Goal: Check status: Check status

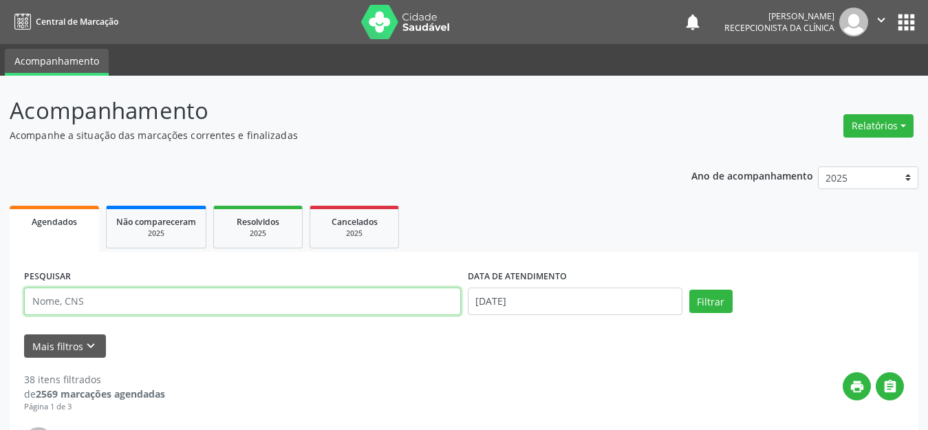
click at [111, 295] on input "text" at bounding box center [242, 302] width 437 height 28
click at [690, 290] on button "Filtrar" at bounding box center [711, 301] width 43 height 23
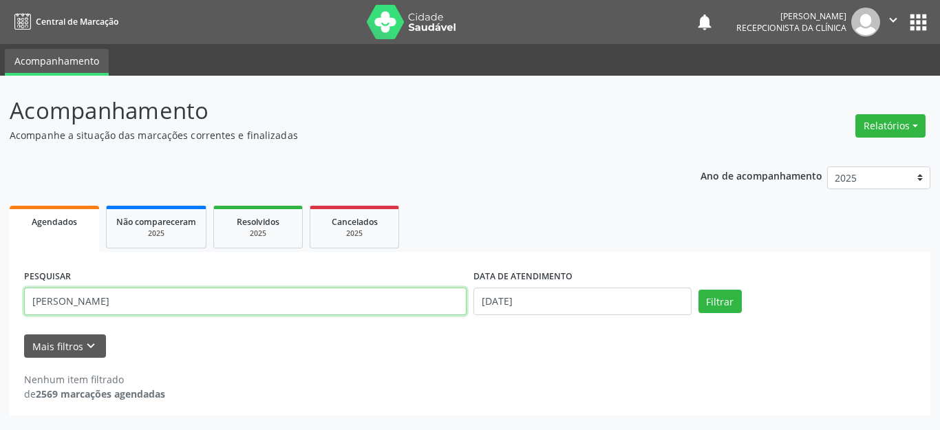
click at [193, 297] on input "[PERSON_NAME]" at bounding box center [245, 302] width 442 height 28
click at [698, 290] on button "Filtrar" at bounding box center [719, 301] width 43 height 23
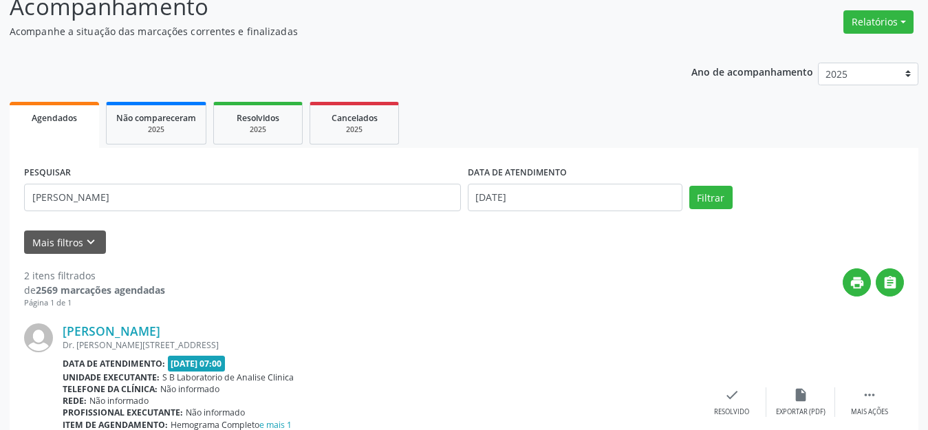
scroll to position [35, 0]
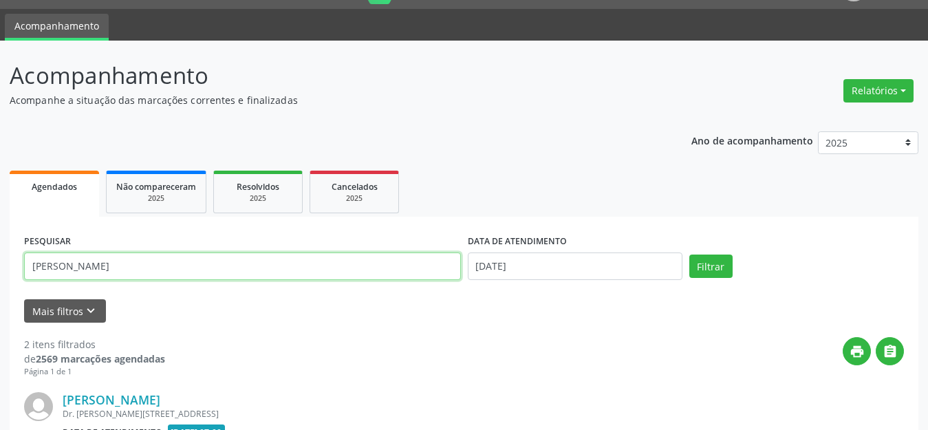
click at [67, 259] on input "[PERSON_NAME]" at bounding box center [242, 267] width 437 height 28
type input "luiS"
click at [690, 255] on button "Filtrar" at bounding box center [711, 266] width 43 height 23
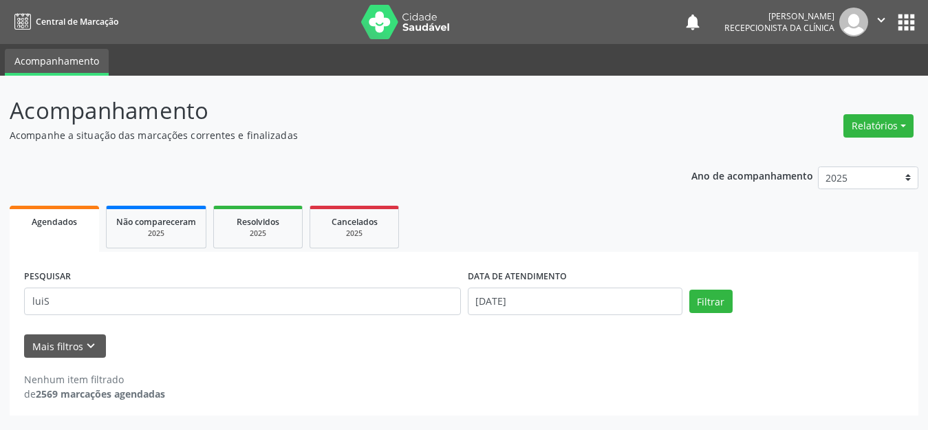
scroll to position [0, 0]
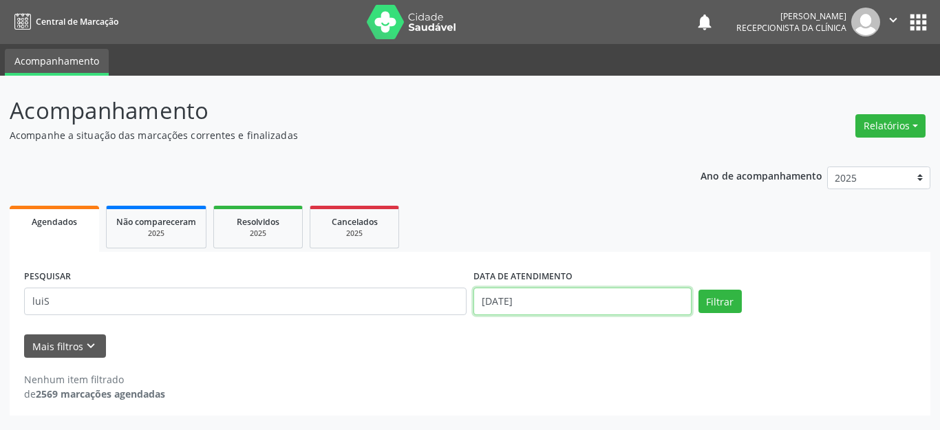
click at [529, 301] on input "[DATE]" at bounding box center [582, 302] width 218 height 28
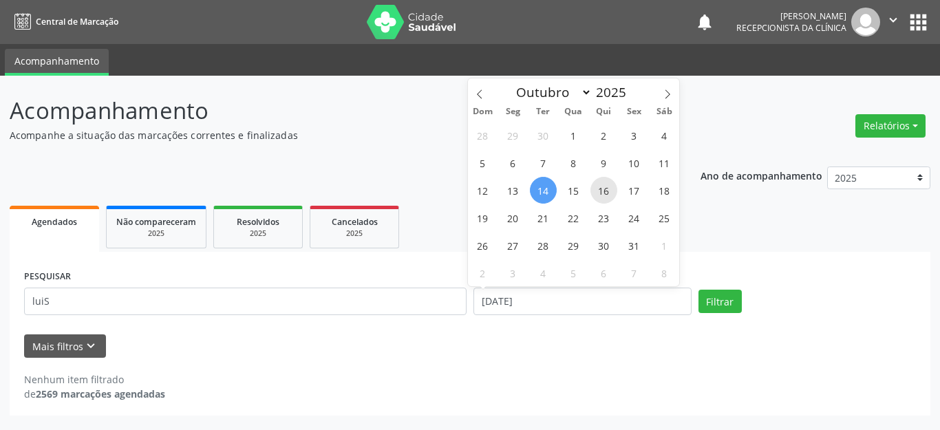
click at [595, 190] on span "16" at bounding box center [603, 190] width 27 height 27
type input "[DATE]"
click at [595, 190] on span "16" at bounding box center [603, 190] width 27 height 27
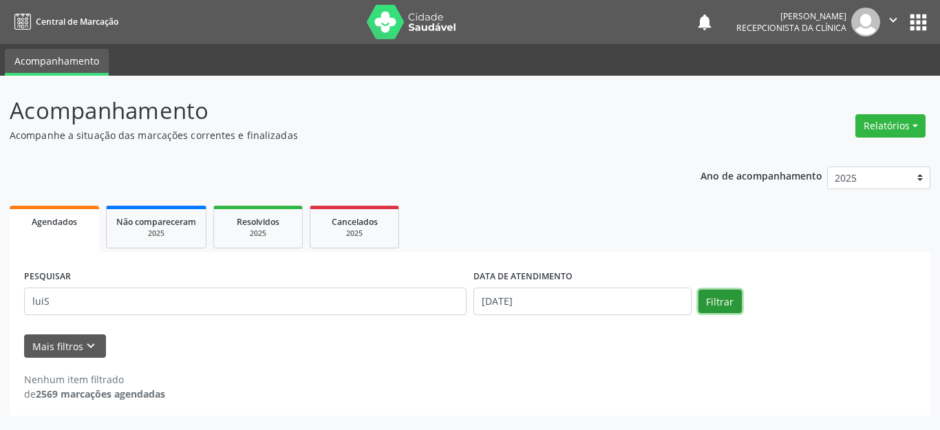
click at [712, 299] on button "Filtrar" at bounding box center [719, 301] width 43 height 23
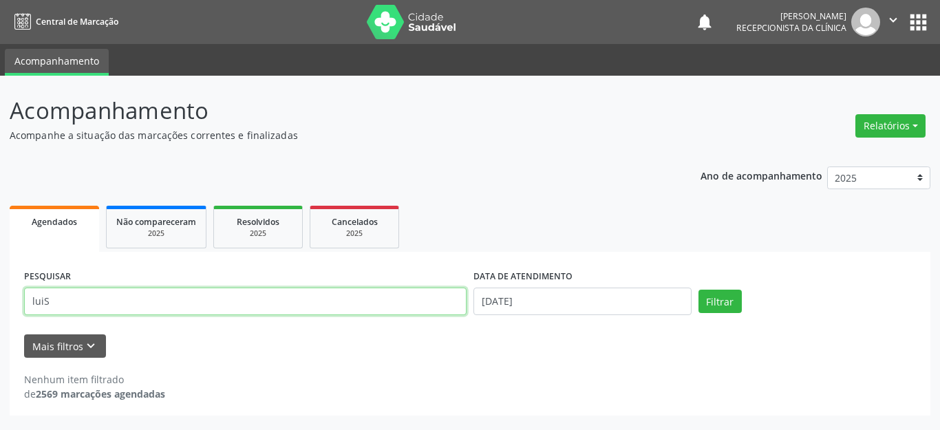
click at [68, 305] on input "luiS" at bounding box center [245, 302] width 442 height 28
click at [698, 290] on button "Filtrar" at bounding box center [719, 301] width 43 height 23
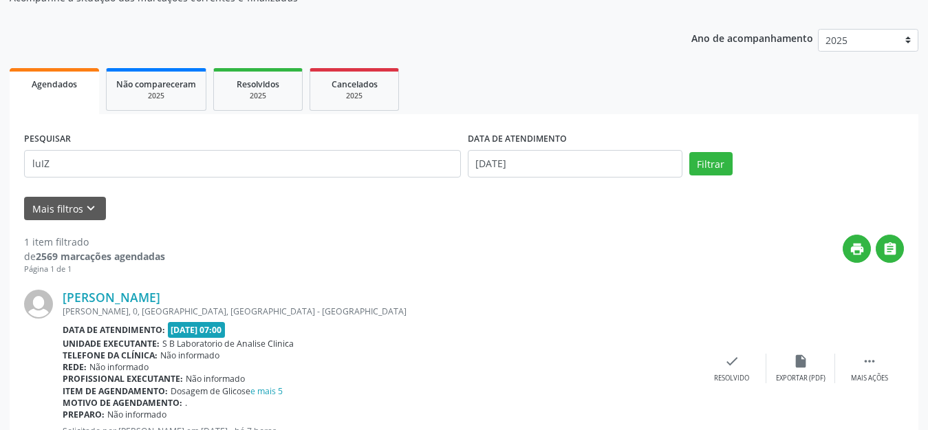
scroll to position [193, 0]
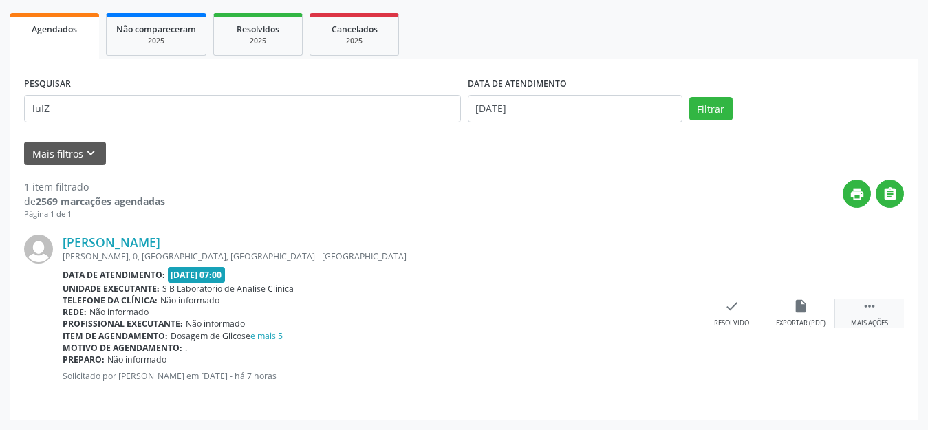
click at [871, 310] on icon "" at bounding box center [869, 306] width 15 height 15
click at [659, 307] on icon "print" at bounding box center [663, 306] width 15 height 15
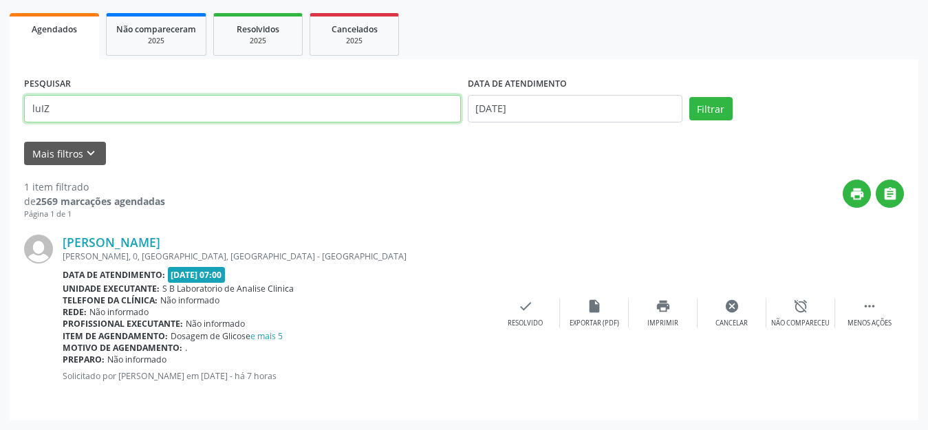
drag, startPoint x: 81, startPoint y: 106, endPoint x: 0, endPoint y: 117, distance: 81.9
click at [0, 117] on div "Acompanhamento Acompanhe a situação das marcações correntes e finalizadas Relat…" at bounding box center [464, 156] width 928 height 547
click at [690, 97] on button "Filtrar" at bounding box center [711, 108] width 43 height 23
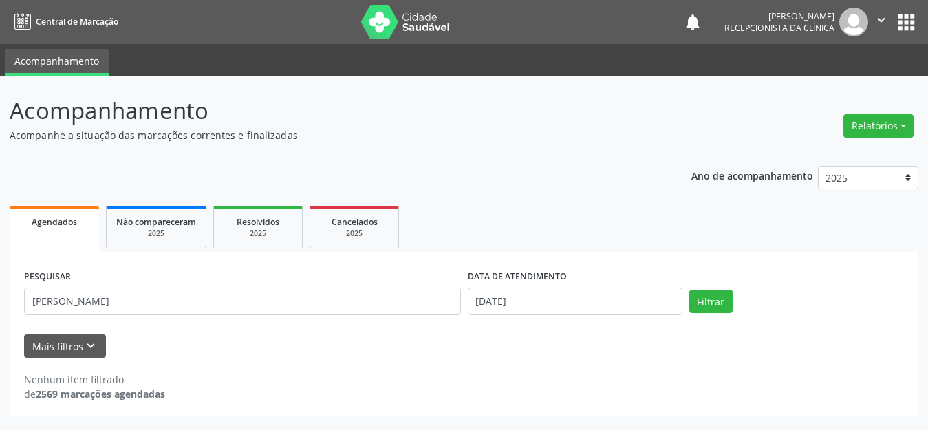
scroll to position [0, 0]
click at [714, 294] on button "Filtrar" at bounding box center [719, 301] width 43 height 23
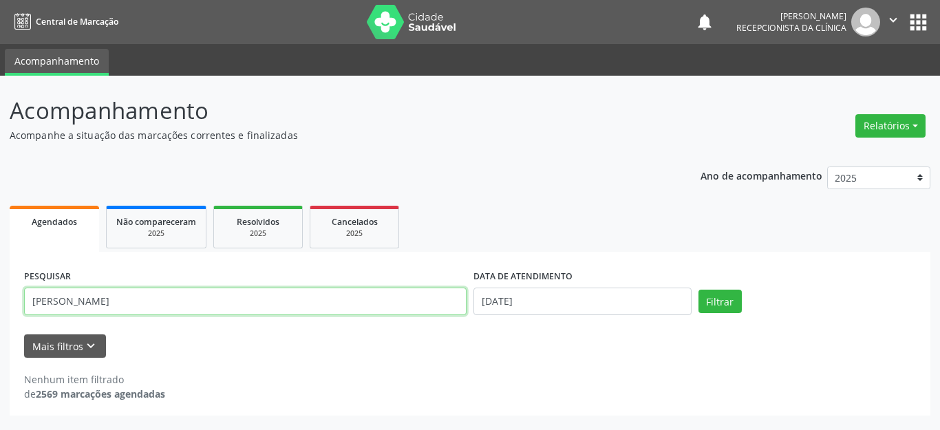
click at [96, 305] on input "[PERSON_NAME]" at bounding box center [245, 302] width 442 height 28
click at [698, 290] on button "Filtrar" at bounding box center [719, 301] width 43 height 23
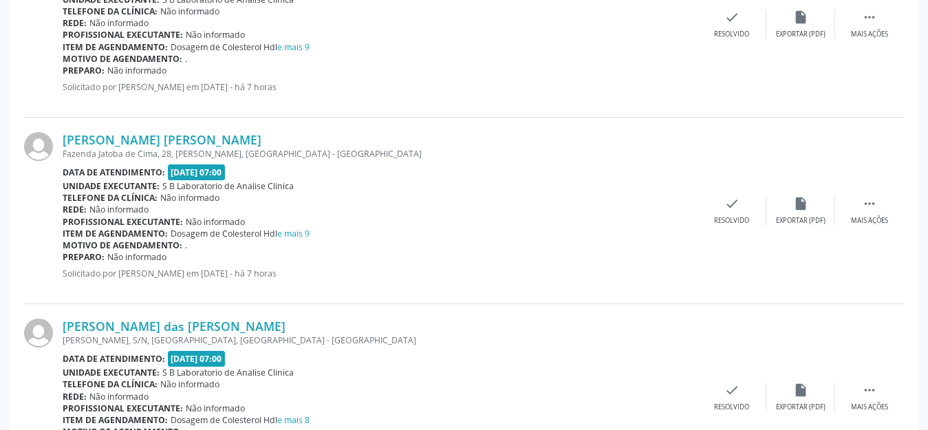
scroll to position [551, 0]
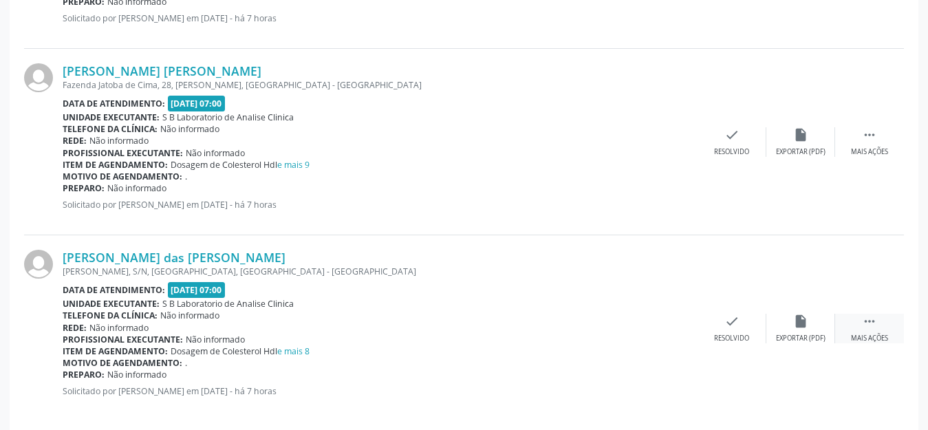
click at [860, 318] on div " Mais ações" at bounding box center [869, 329] width 69 height 30
click at [656, 327] on icon "print" at bounding box center [663, 321] width 15 height 15
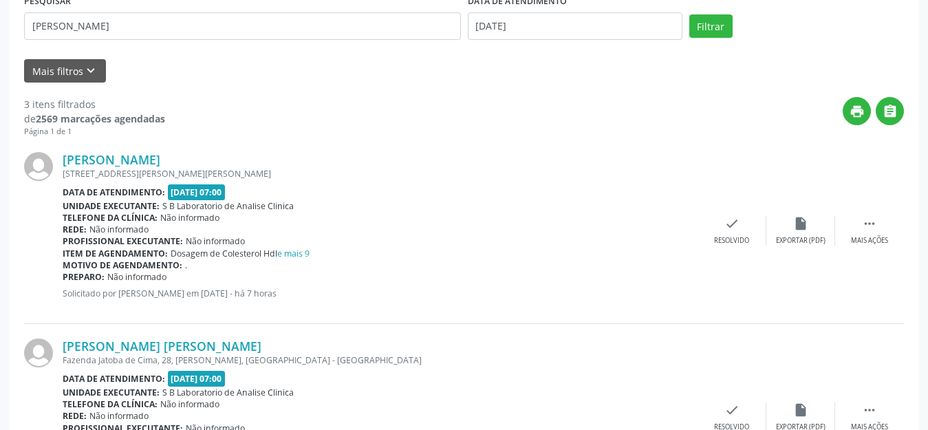
scroll to position [206, 0]
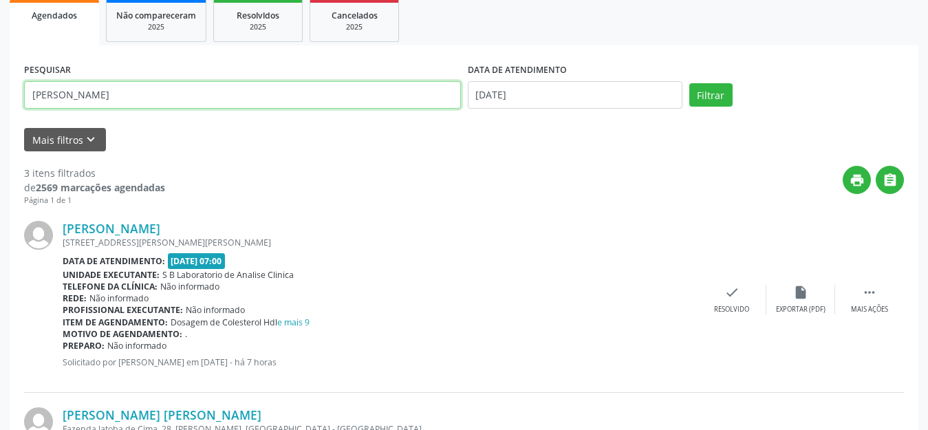
drag, startPoint x: 181, startPoint y: 94, endPoint x: 0, endPoint y: 100, distance: 181.1
click at [0, 100] on div "Acompanhamento Acompanhe a situação das marcações correntes e finalizadas Relat…" at bounding box center [464, 329] width 928 height 920
type input "[PERSON_NAME]"
click at [690, 83] on button "Filtrar" at bounding box center [711, 94] width 43 height 23
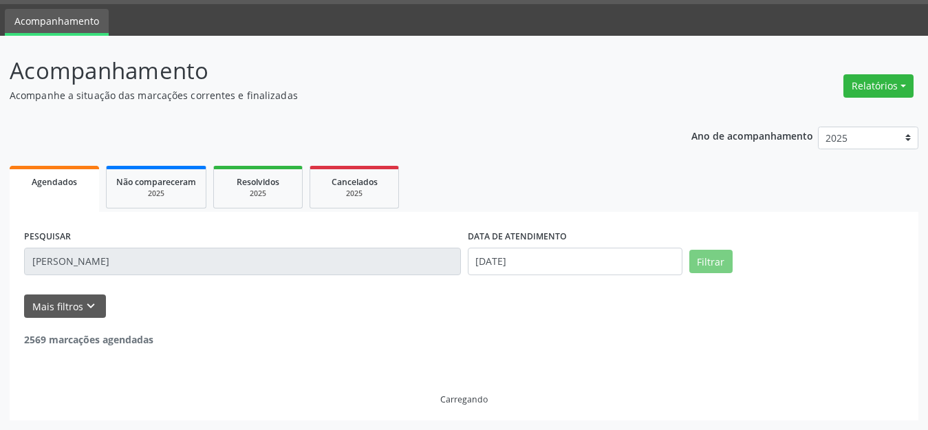
scroll to position [193, 0]
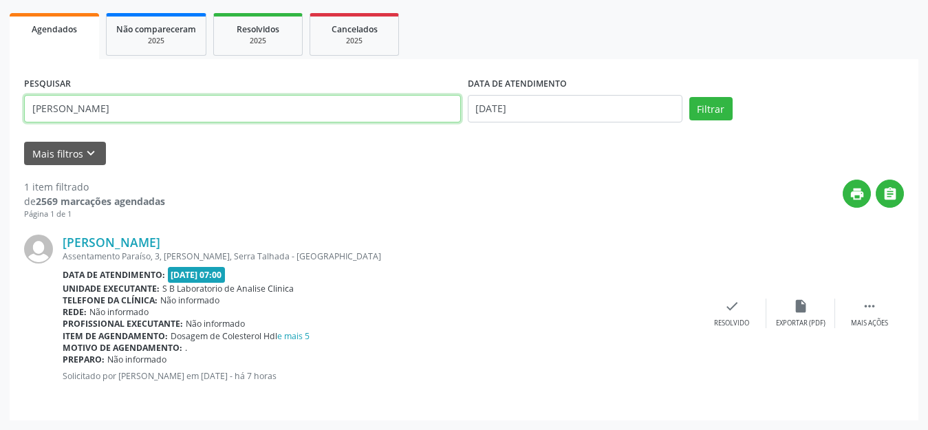
drag, startPoint x: 139, startPoint y: 112, endPoint x: 0, endPoint y: 123, distance: 139.4
click at [0, 123] on div "Acompanhamento Acompanhe a situação das marcações correntes e finalizadas Relat…" at bounding box center [464, 156] width 928 height 547
type input "[PERSON_NAME]"
click at [690, 97] on button "Filtrar" at bounding box center [711, 108] width 43 height 23
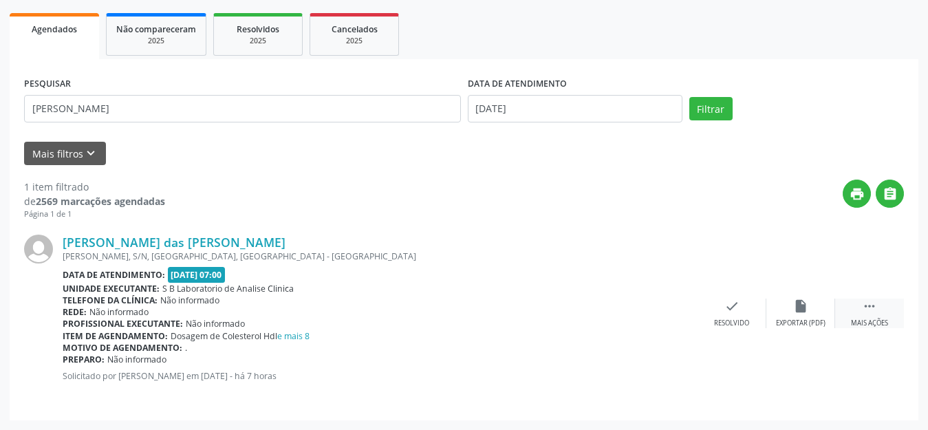
click at [875, 313] on icon "" at bounding box center [869, 306] width 15 height 15
click at [664, 309] on icon "print" at bounding box center [663, 306] width 15 height 15
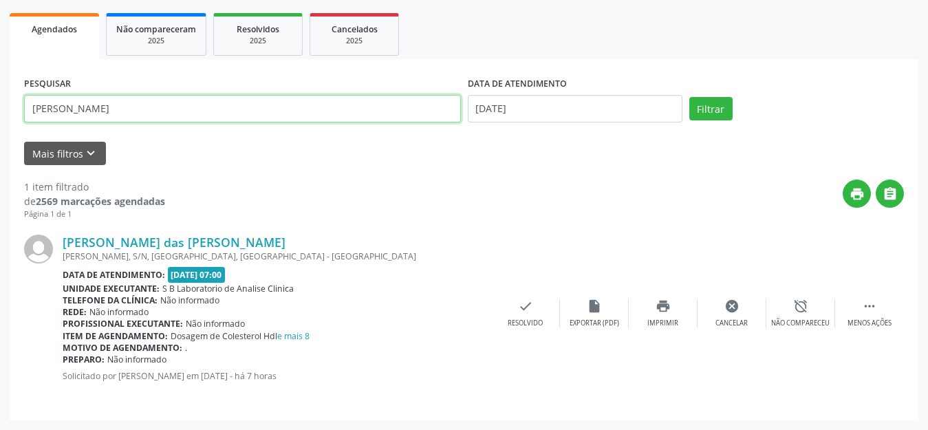
drag, startPoint x: 181, startPoint y: 107, endPoint x: 0, endPoint y: 109, distance: 181.0
click at [0, 109] on div "Acompanhamento Acompanhe a situação das marcações correntes e finalizadas Relat…" at bounding box center [464, 156] width 928 height 547
click at [690, 97] on button "Filtrar" at bounding box center [711, 108] width 43 height 23
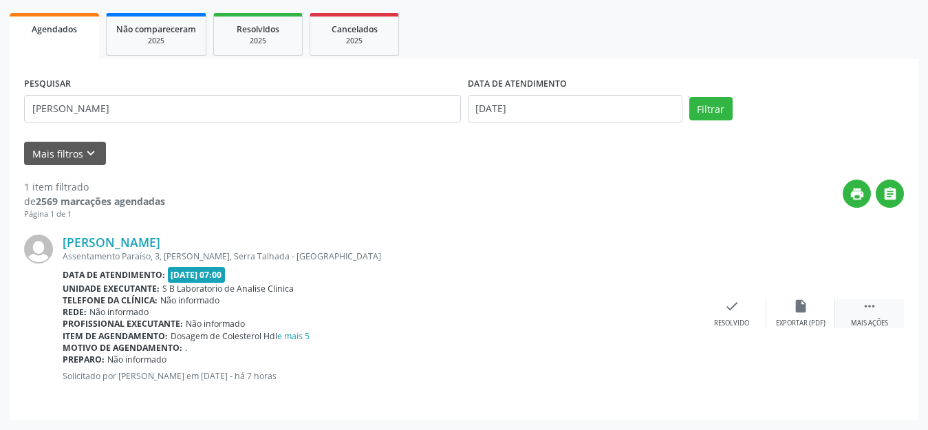
click at [868, 308] on icon "" at bounding box center [869, 306] width 15 height 15
click at [666, 307] on icon "print" at bounding box center [663, 306] width 15 height 15
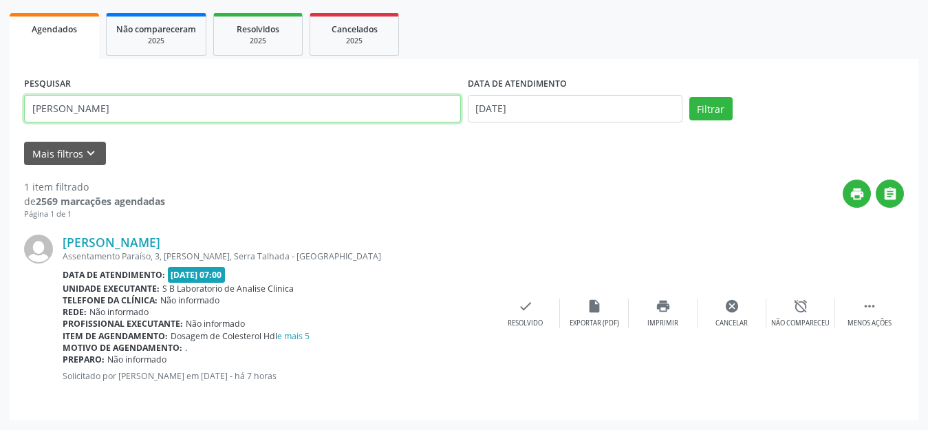
drag, startPoint x: 148, startPoint y: 107, endPoint x: 0, endPoint y: 125, distance: 149.0
click at [0, 125] on div "Acompanhamento Acompanhe a situação das marcações correntes e finalizadas Relat…" at bounding box center [464, 156] width 928 height 547
click at [690, 97] on button "Filtrar" at bounding box center [711, 108] width 43 height 23
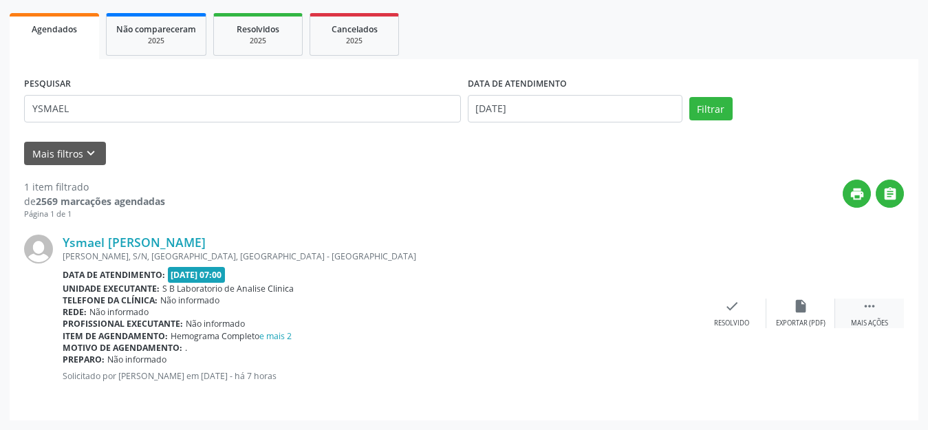
click at [863, 314] on div " Mais ações" at bounding box center [869, 314] width 69 height 30
click at [672, 312] on div "print Imprimir" at bounding box center [663, 314] width 69 height 30
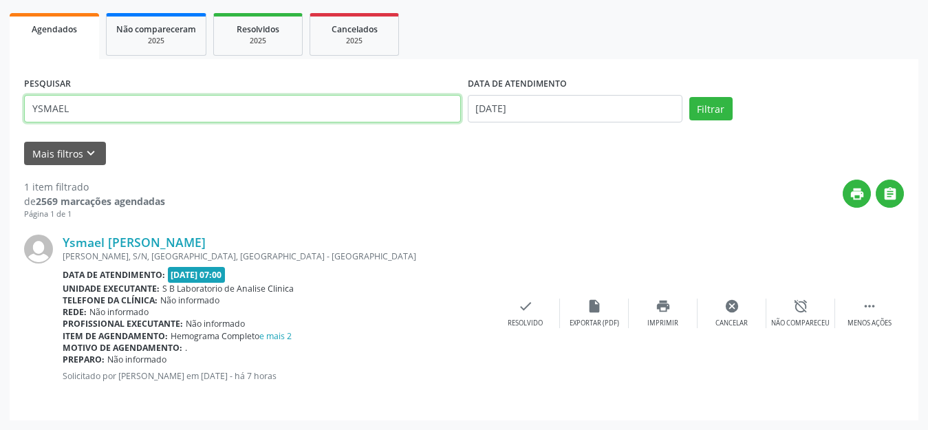
drag, startPoint x: 114, startPoint y: 109, endPoint x: 0, endPoint y: 101, distance: 114.5
click at [0, 101] on div "Acompanhamento Acompanhe a situação das marcações correntes e finalizadas Relat…" at bounding box center [464, 156] width 928 height 547
click at [690, 97] on button "Filtrar" at bounding box center [711, 108] width 43 height 23
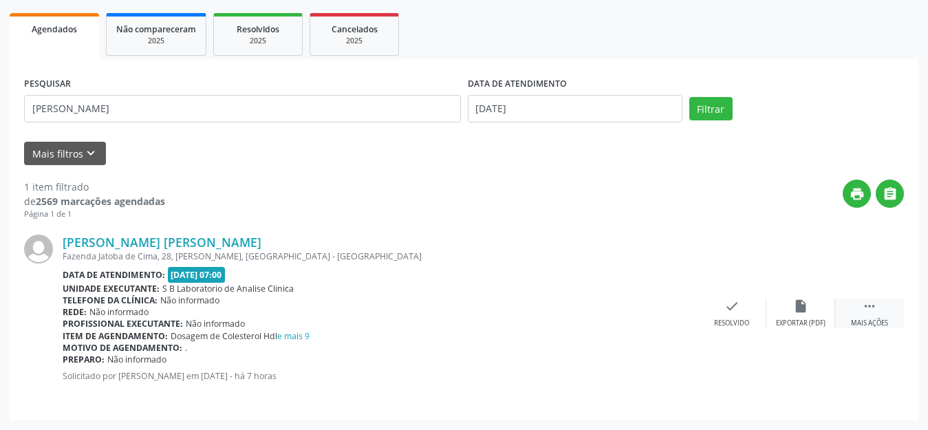
click at [864, 316] on div " Mais ações" at bounding box center [869, 314] width 69 height 30
click at [645, 304] on div "print Imprimir" at bounding box center [663, 314] width 69 height 30
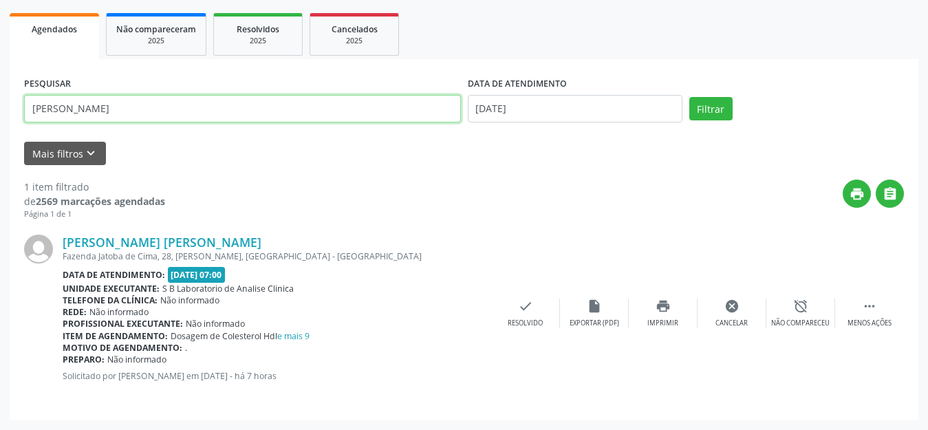
drag, startPoint x: 175, startPoint y: 118, endPoint x: 0, endPoint y: 120, distance: 175.5
click at [0, 120] on div "Acompanhamento Acompanhe a situação das marcações correntes e finalizadas Relat…" at bounding box center [464, 156] width 928 height 547
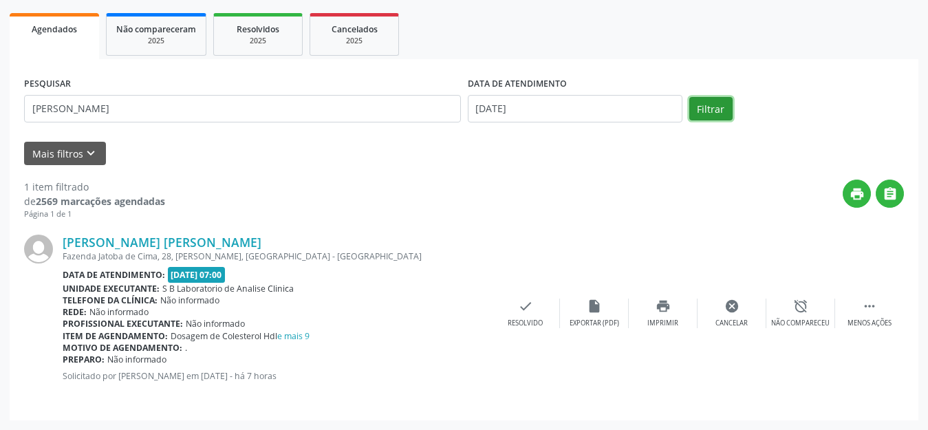
click at [713, 112] on button "Filtrar" at bounding box center [711, 108] width 43 height 23
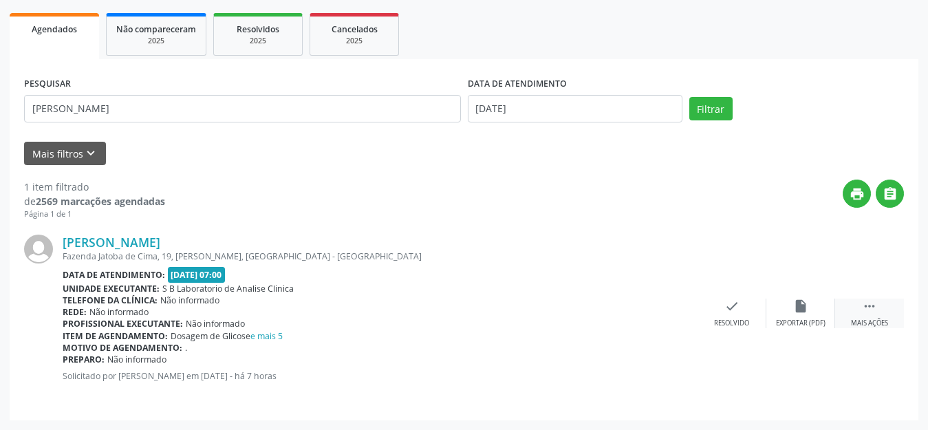
click at [872, 304] on icon "" at bounding box center [869, 306] width 15 height 15
click at [666, 310] on icon "print" at bounding box center [663, 306] width 15 height 15
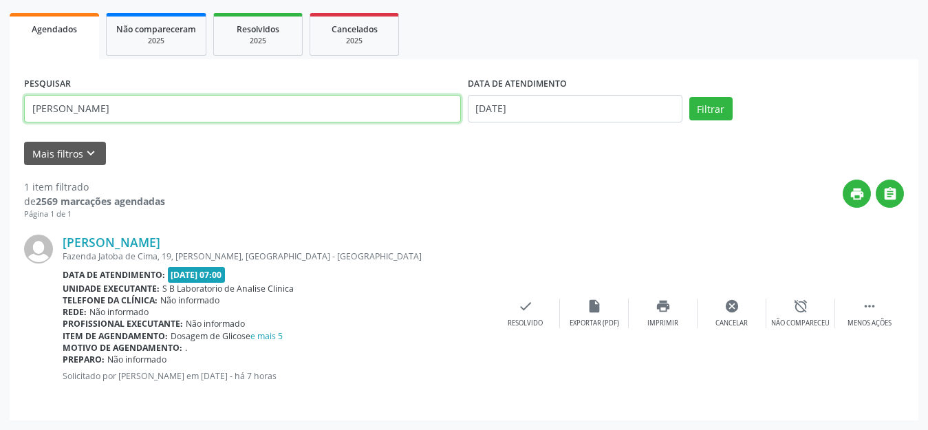
drag, startPoint x: 127, startPoint y: 109, endPoint x: 0, endPoint y: 118, distance: 127.6
click at [0, 118] on div "Acompanhamento Acompanhe a situação das marcações correntes e finalizadas Relat…" at bounding box center [464, 156] width 928 height 547
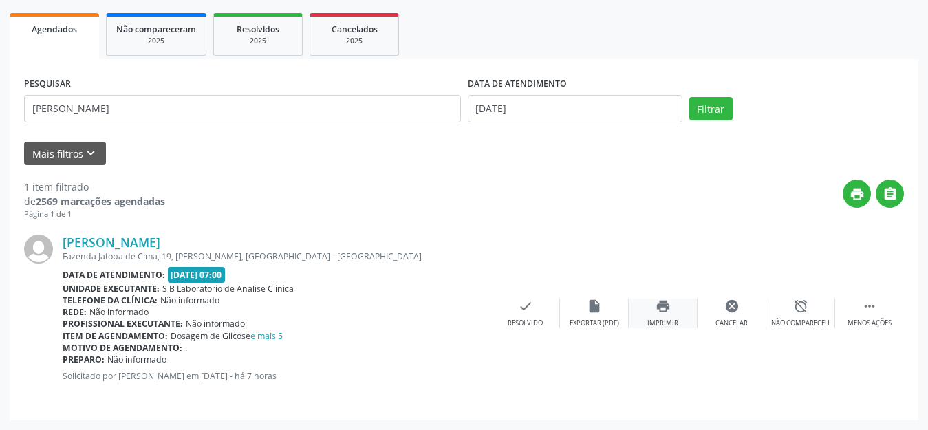
click at [675, 301] on div "print Imprimir" at bounding box center [663, 314] width 69 height 30
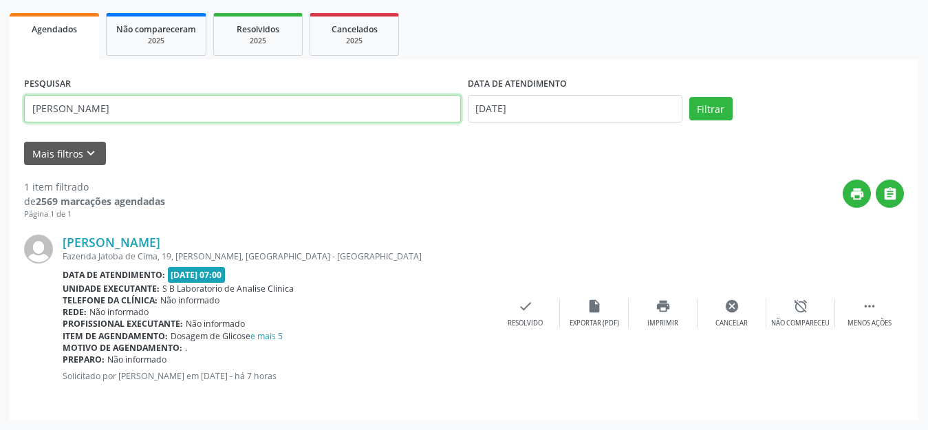
drag, startPoint x: 103, startPoint y: 115, endPoint x: 0, endPoint y: 112, distance: 102.6
click at [0, 112] on div "Acompanhamento Acompanhe a situação das marcações correntes e finalizadas Relat…" at bounding box center [464, 156] width 928 height 547
click at [690, 97] on button "Filtrar" at bounding box center [711, 108] width 43 height 23
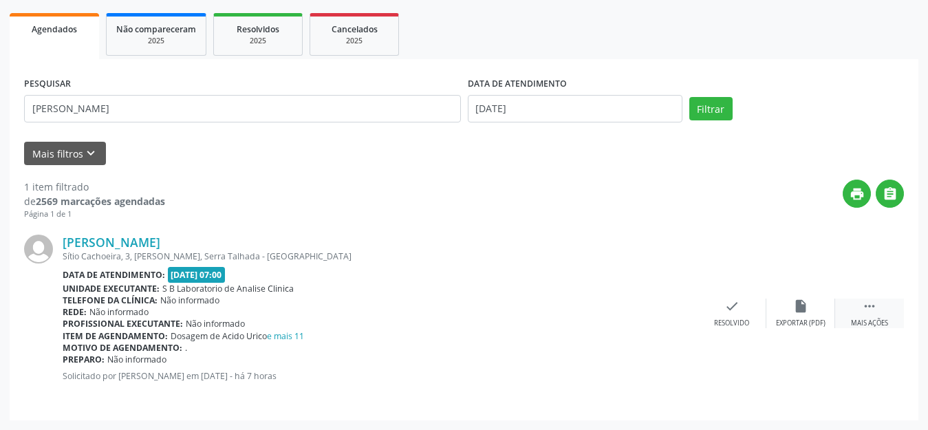
click at [875, 310] on icon "" at bounding box center [869, 306] width 15 height 15
click at [659, 317] on div "print Imprimir" at bounding box center [663, 314] width 69 height 30
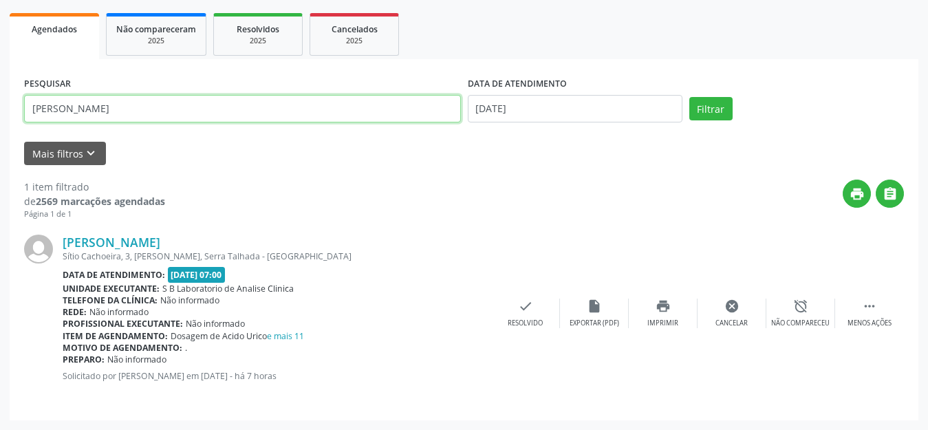
drag, startPoint x: 153, startPoint y: 116, endPoint x: 0, endPoint y: 100, distance: 154.3
click at [0, 100] on div "Acompanhamento Acompanhe a situação das marcações correntes e finalizadas Relat…" at bounding box center [464, 156] width 928 height 547
click at [690, 97] on button "Filtrar" at bounding box center [711, 108] width 43 height 23
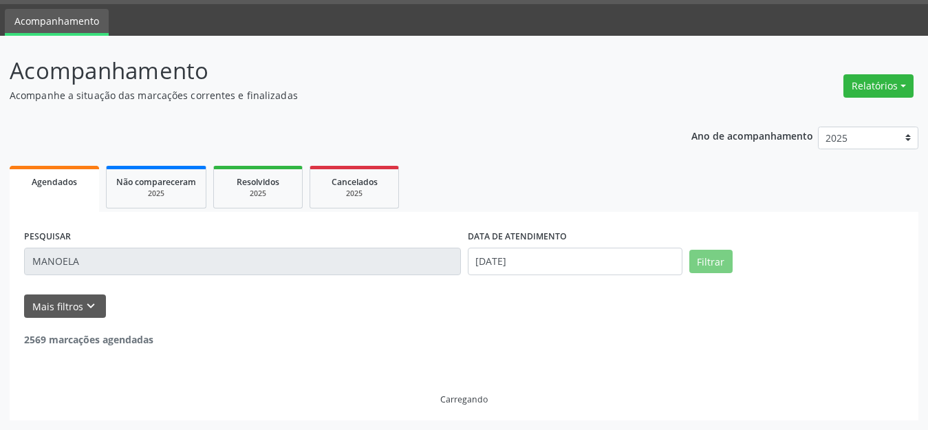
scroll to position [0, 0]
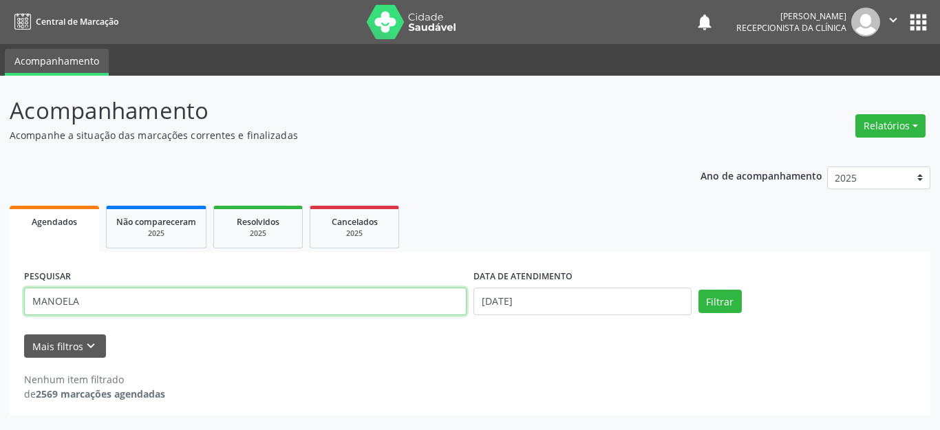
click at [140, 309] on input "MANOELA" at bounding box center [245, 302] width 442 height 28
click at [62, 299] on input "MANOELA" at bounding box center [245, 302] width 442 height 28
type input "[PERSON_NAME]"
click at [698, 290] on button "Filtrar" at bounding box center [719, 301] width 43 height 23
drag, startPoint x: 122, startPoint y: 306, endPoint x: 0, endPoint y: 296, distance: 122.9
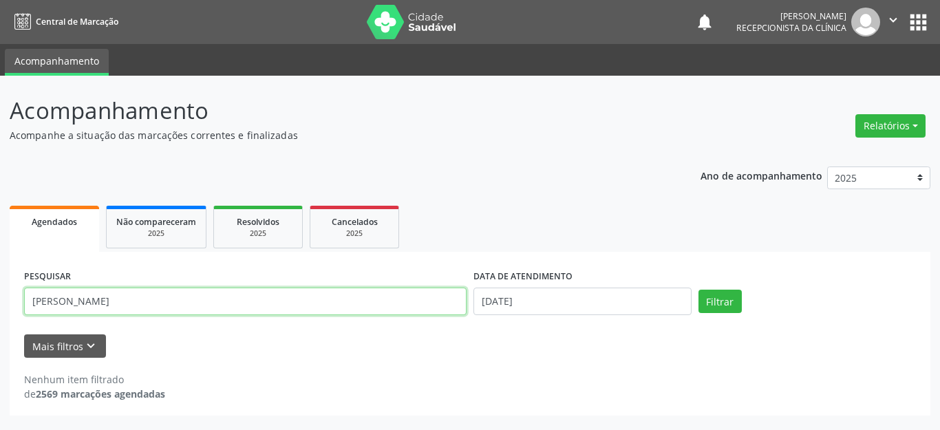
click at [0, 296] on div "Acompanhamento Acompanhe a situação das marcações correntes e finalizadas Relat…" at bounding box center [470, 253] width 940 height 354
click at [698, 290] on button "Filtrar" at bounding box center [719, 301] width 43 height 23
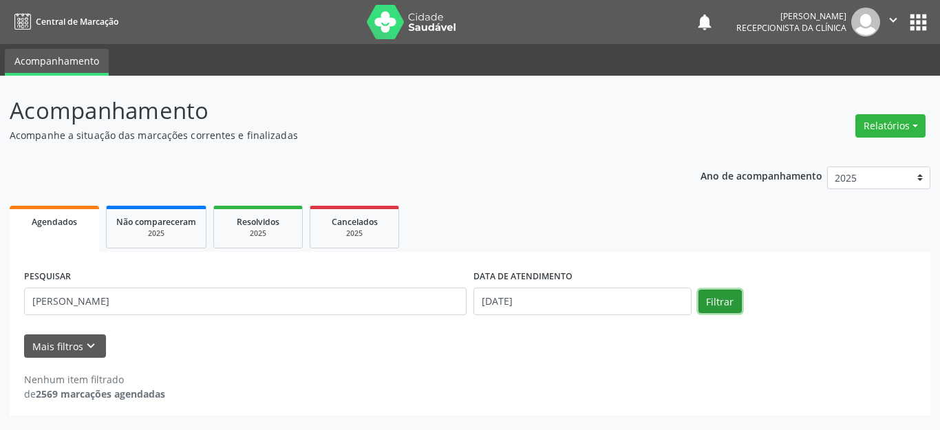
click at [709, 297] on button "Filtrar" at bounding box center [719, 301] width 43 height 23
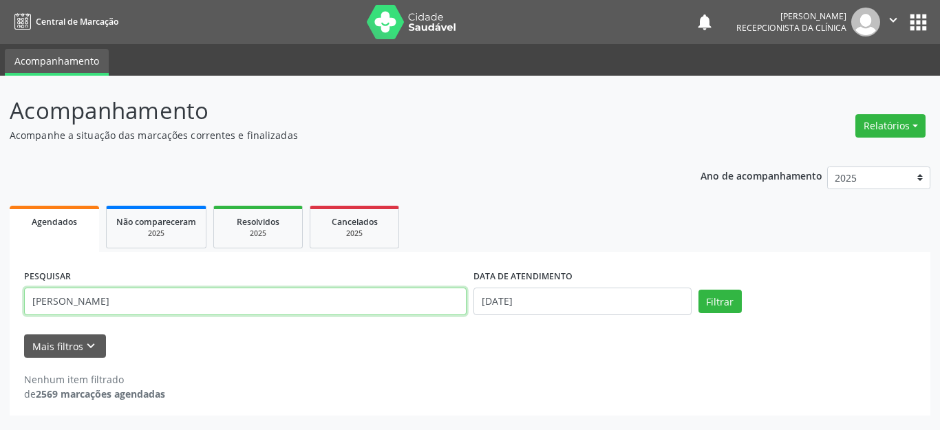
click at [134, 295] on input "[PERSON_NAME]" at bounding box center [245, 302] width 442 height 28
click at [698, 290] on button "Filtrar" at bounding box center [719, 301] width 43 height 23
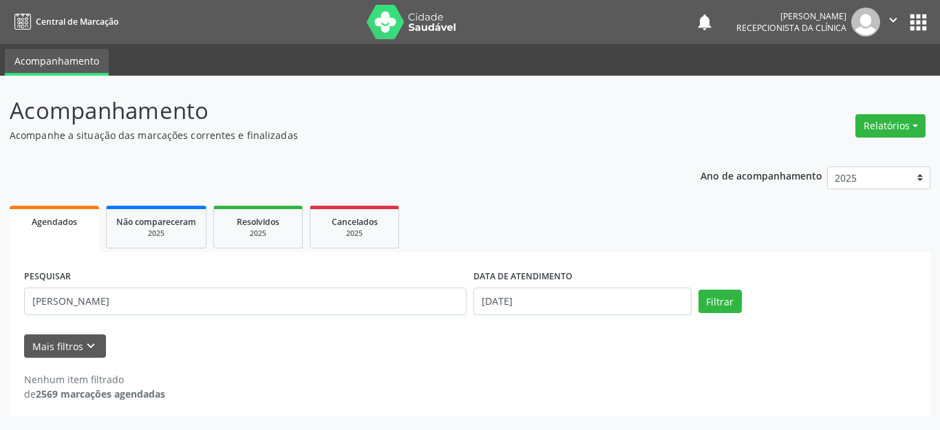
click at [357, 350] on div "Mais filtros keyboard_arrow_down" at bounding box center [470, 346] width 899 height 24
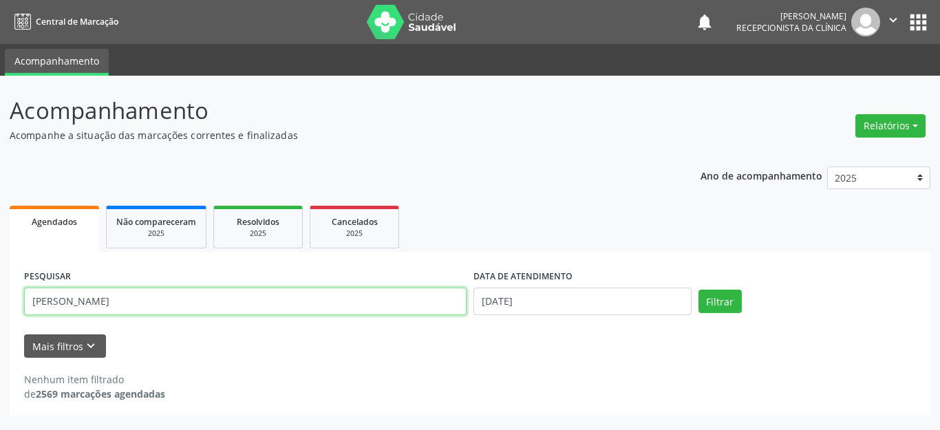
click at [140, 292] on input "[PERSON_NAME]" at bounding box center [245, 302] width 442 height 28
click at [698, 290] on button "Filtrar" at bounding box center [719, 301] width 43 height 23
click at [122, 310] on input "[PERSON_NAME]" at bounding box center [245, 302] width 442 height 28
type input "SOUSA"
click at [698, 290] on button "Filtrar" at bounding box center [719, 301] width 43 height 23
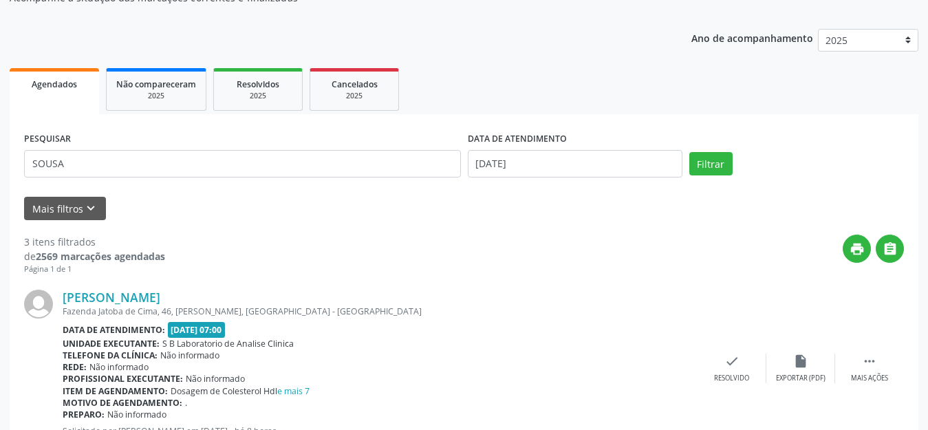
scroll to position [206, 0]
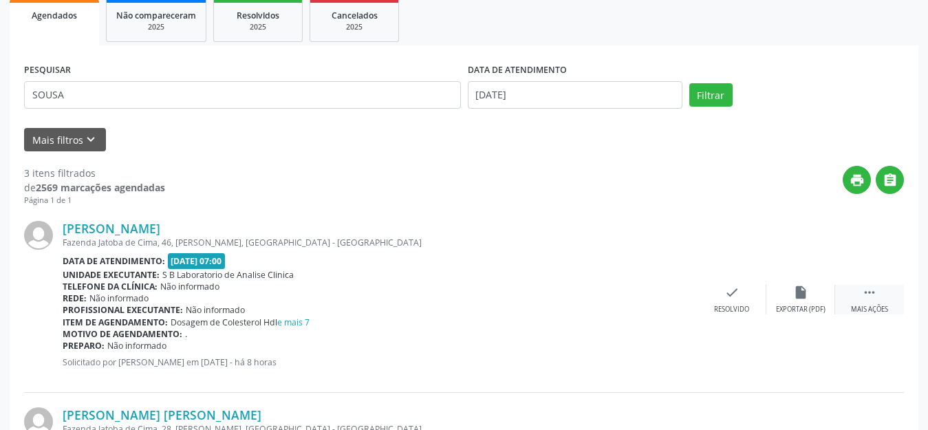
click at [864, 293] on icon "" at bounding box center [869, 292] width 15 height 15
click at [663, 293] on icon "print" at bounding box center [663, 292] width 15 height 15
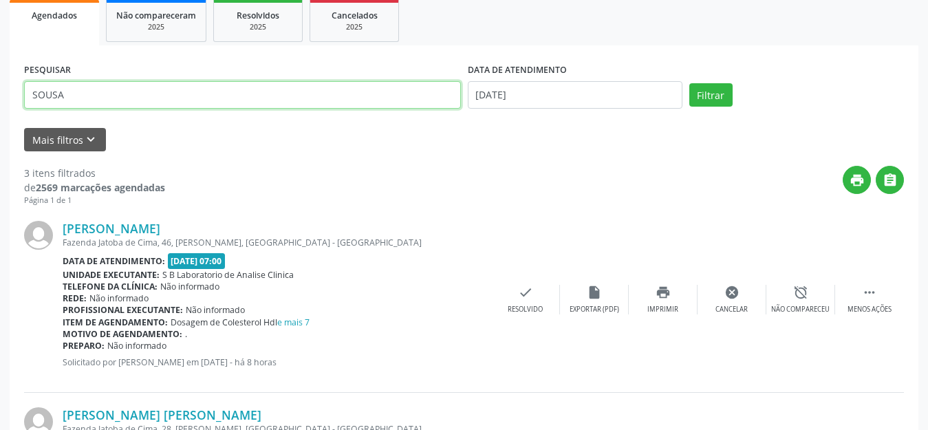
drag, startPoint x: 182, startPoint y: 102, endPoint x: 0, endPoint y: 103, distance: 181.7
click at [0, 103] on div "Acompanhamento Acompanhe a situação das marcações correntes e finalizadas Relat…" at bounding box center [464, 329] width 928 height 920
click at [690, 83] on button "Filtrar" at bounding box center [711, 94] width 43 height 23
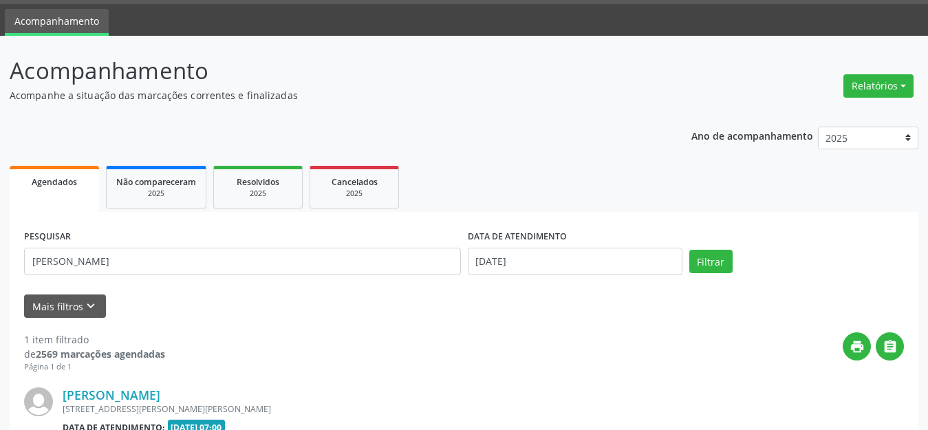
scroll to position [193, 0]
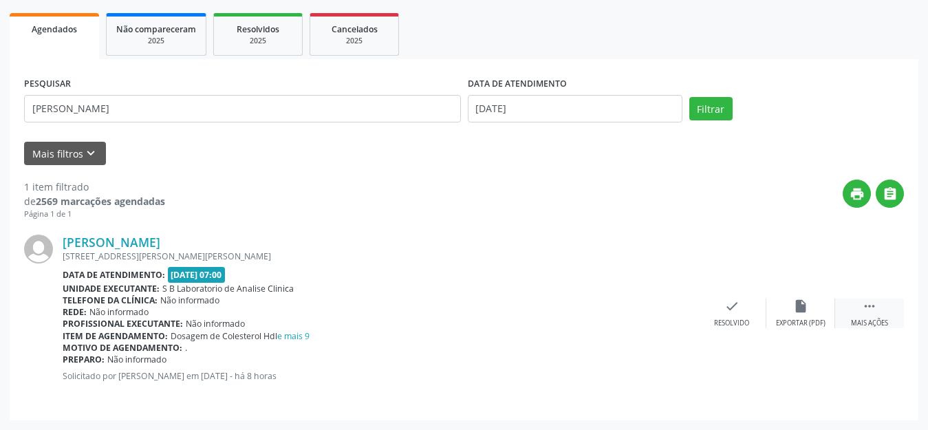
click at [860, 302] on div " Mais ações" at bounding box center [869, 314] width 69 height 30
click at [661, 306] on icon "print" at bounding box center [663, 306] width 15 height 15
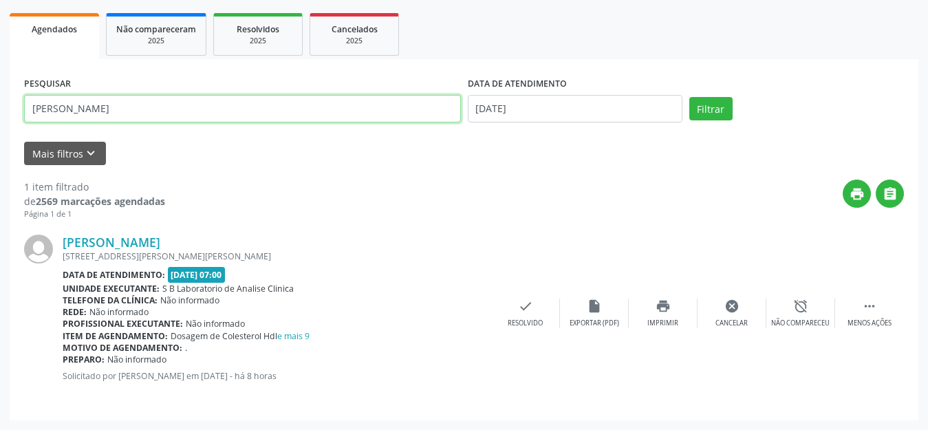
drag, startPoint x: 135, startPoint y: 105, endPoint x: 0, endPoint y: 120, distance: 135.8
click at [0, 120] on div "Acompanhamento Acompanhe a situação das marcações correntes e finalizadas Relat…" at bounding box center [464, 156] width 928 height 547
click at [690, 97] on button "Filtrar" at bounding box center [711, 108] width 43 height 23
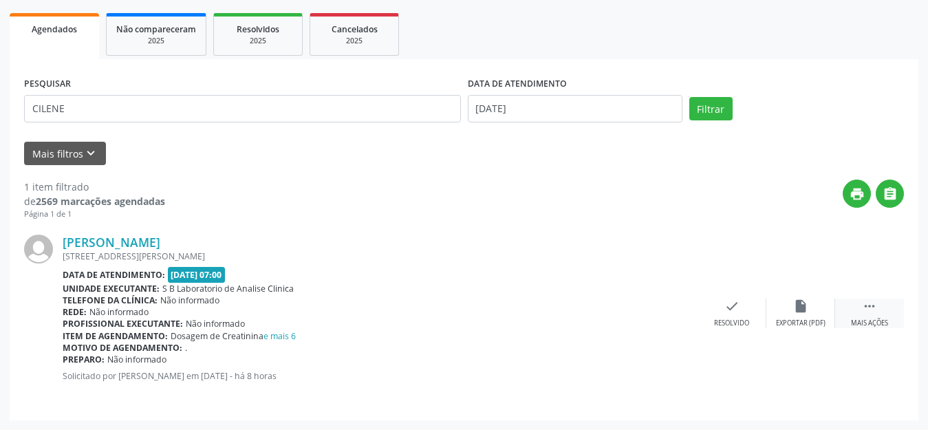
click at [876, 312] on icon "" at bounding box center [869, 306] width 15 height 15
click at [668, 308] on icon "print" at bounding box center [663, 306] width 15 height 15
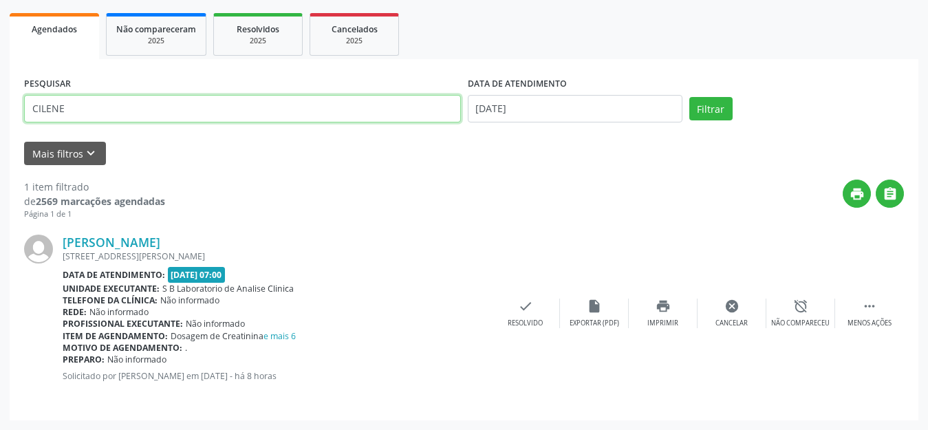
drag, startPoint x: 181, startPoint y: 111, endPoint x: 0, endPoint y: 115, distance: 181.0
click at [0, 115] on div "Acompanhamento Acompanhe a situação das marcações correntes e finalizadas Relat…" at bounding box center [464, 156] width 928 height 547
click at [690, 97] on button "Filtrar" at bounding box center [711, 108] width 43 height 23
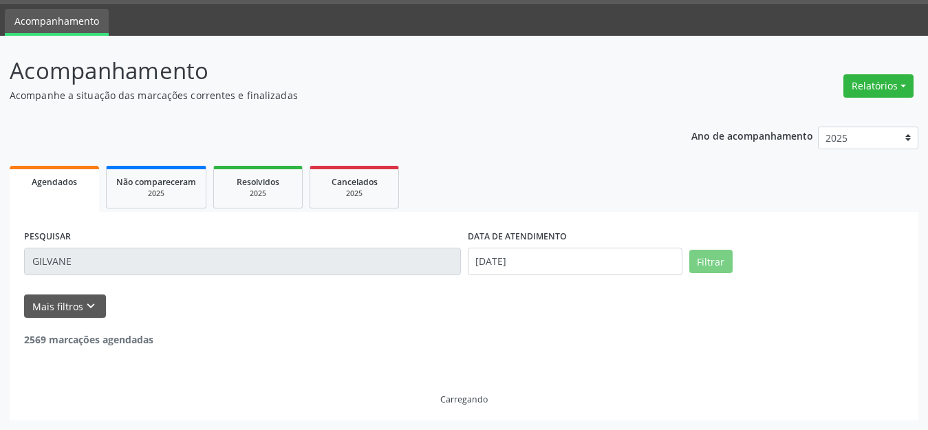
scroll to position [0, 0]
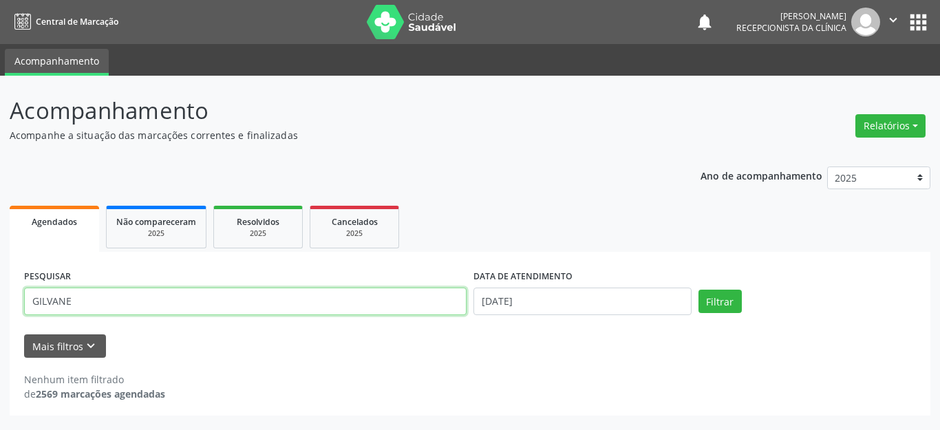
drag, startPoint x: 120, startPoint y: 313, endPoint x: 0, endPoint y: 303, distance: 120.8
click at [0, 303] on div "Acompanhamento Acompanhe a situação das marcações correntes e finalizadas Relat…" at bounding box center [470, 253] width 940 height 354
type input "VITAL"
click at [698, 290] on button "Filtrar" at bounding box center [719, 301] width 43 height 23
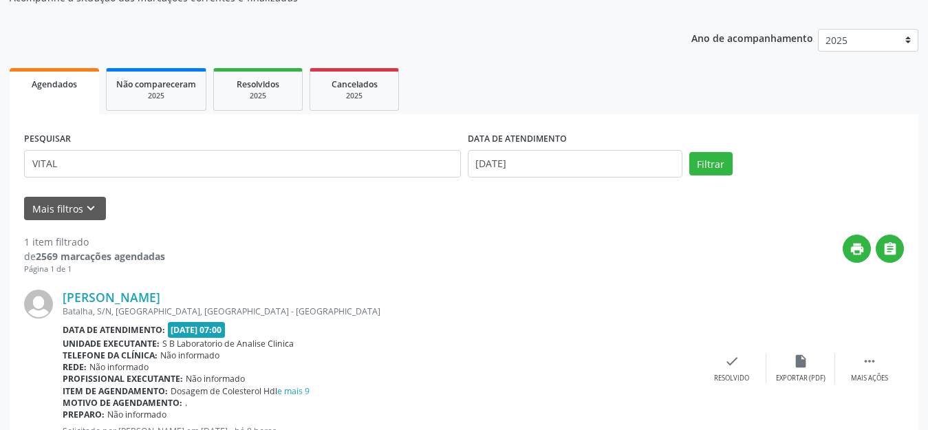
scroll to position [193, 0]
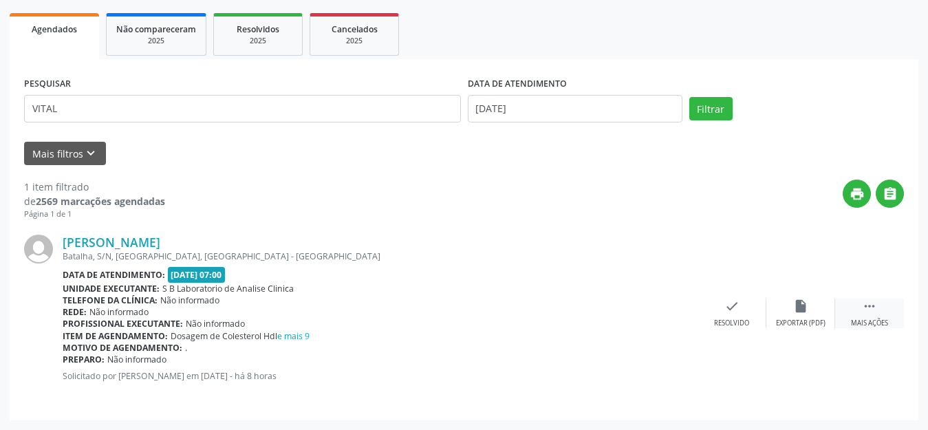
click at [857, 302] on div " Mais ações" at bounding box center [869, 314] width 69 height 30
click at [659, 312] on icon "print" at bounding box center [663, 306] width 15 height 15
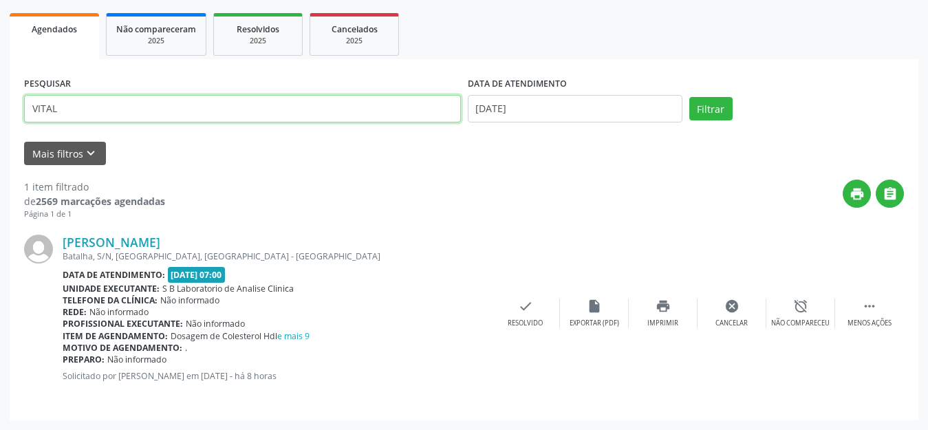
drag, startPoint x: 8, startPoint y: 112, endPoint x: 0, endPoint y: 112, distance: 7.6
click at [0, 112] on div "Acompanhamento Acompanhe a situação das marcações correntes e finalizadas Relat…" at bounding box center [464, 156] width 928 height 547
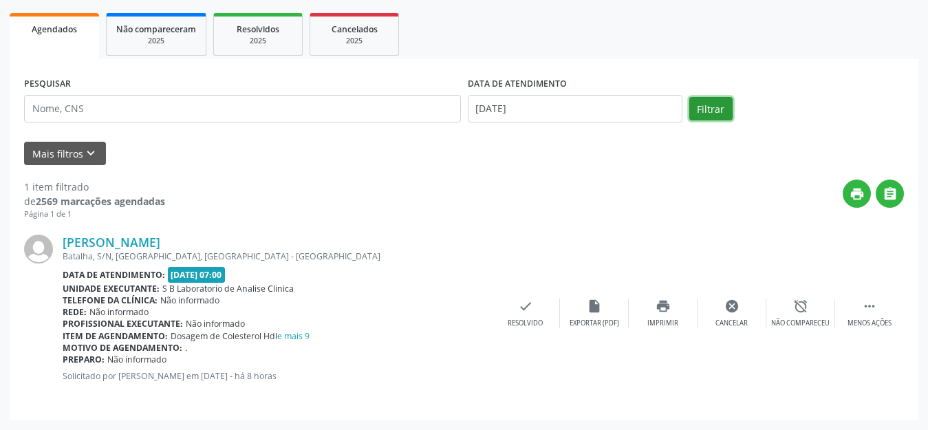
click at [717, 109] on button "Filtrar" at bounding box center [711, 108] width 43 height 23
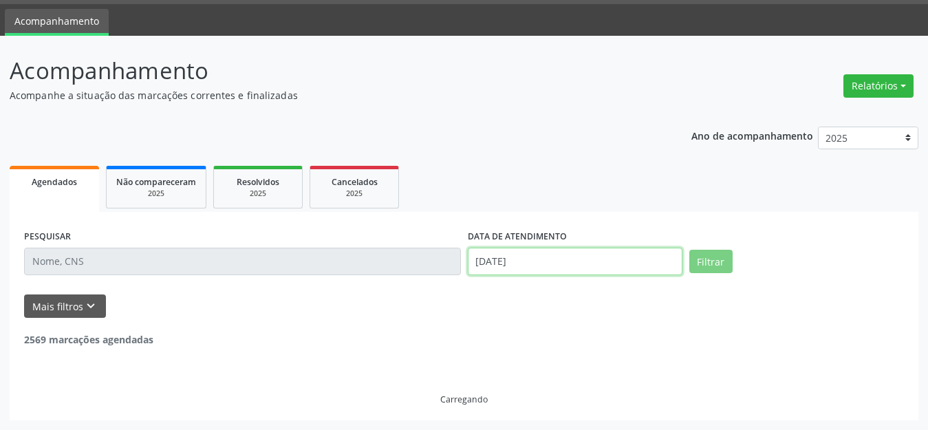
scroll to position [81, 0]
click at [510, 257] on body "Central de Marcação notifications [PERSON_NAME] Recepcionista da clínica  Conf…" at bounding box center [464, 175] width 928 height 430
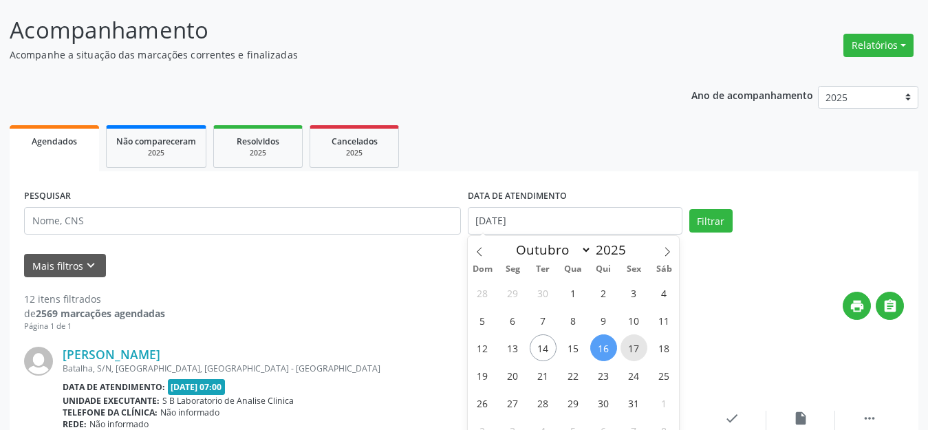
click at [633, 350] on span "17" at bounding box center [634, 347] width 27 height 27
type input "[DATE]"
click at [633, 350] on span "17" at bounding box center [634, 347] width 27 height 27
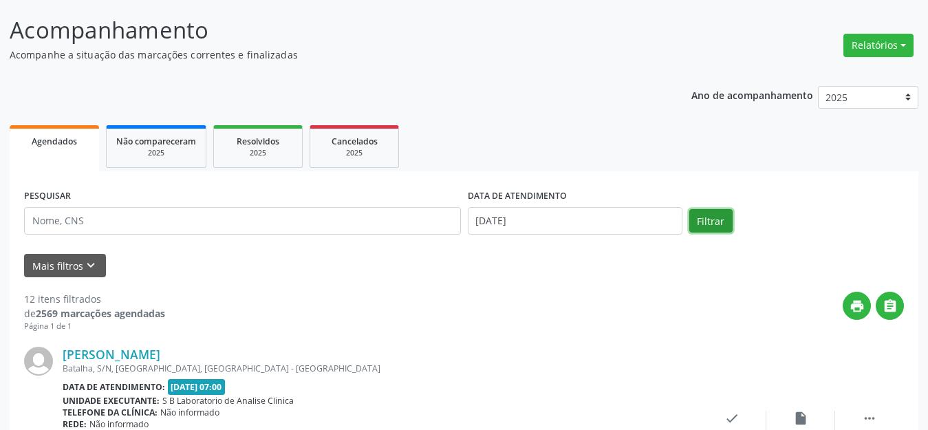
click at [707, 215] on button "Filtrar" at bounding box center [711, 220] width 43 height 23
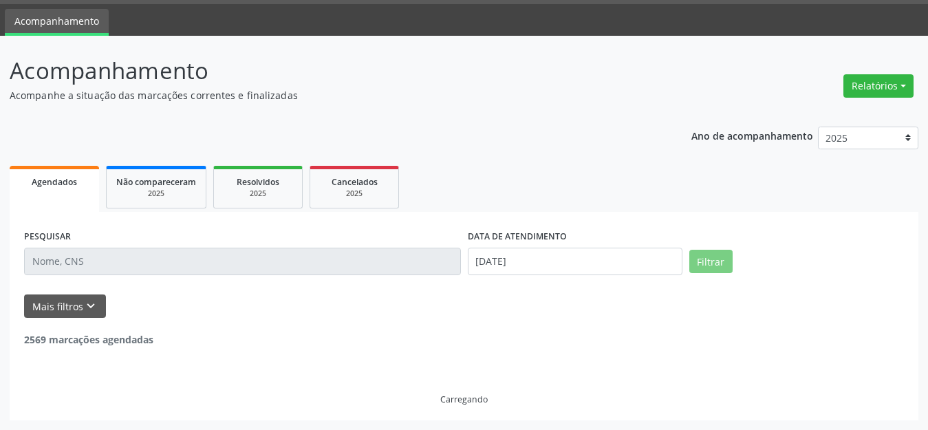
click at [261, 268] on input "text" at bounding box center [242, 262] width 437 height 28
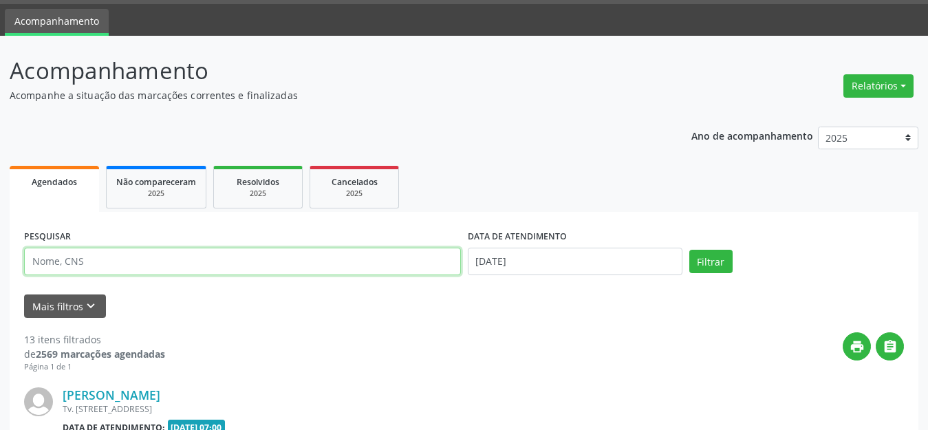
click at [257, 264] on input "text" at bounding box center [242, 262] width 437 height 28
click at [690, 250] on button "Filtrar" at bounding box center [711, 261] width 43 height 23
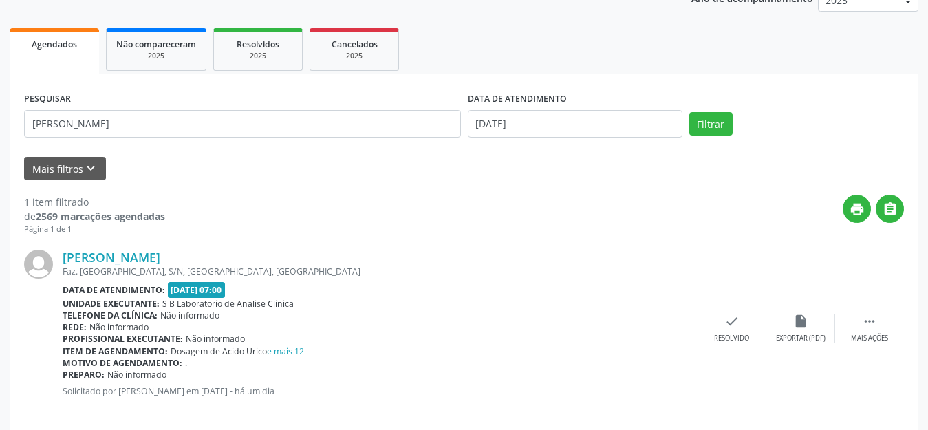
scroll to position [193, 0]
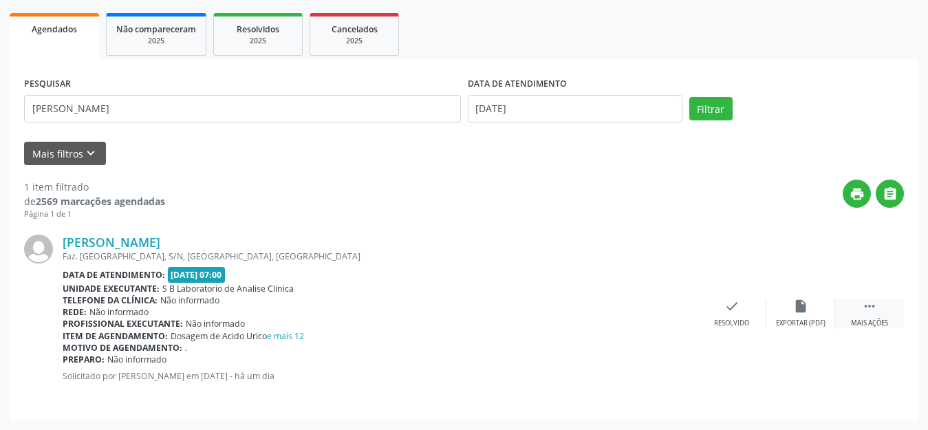
click at [863, 308] on icon "" at bounding box center [869, 306] width 15 height 15
click at [659, 315] on div "print Imprimir" at bounding box center [663, 314] width 69 height 30
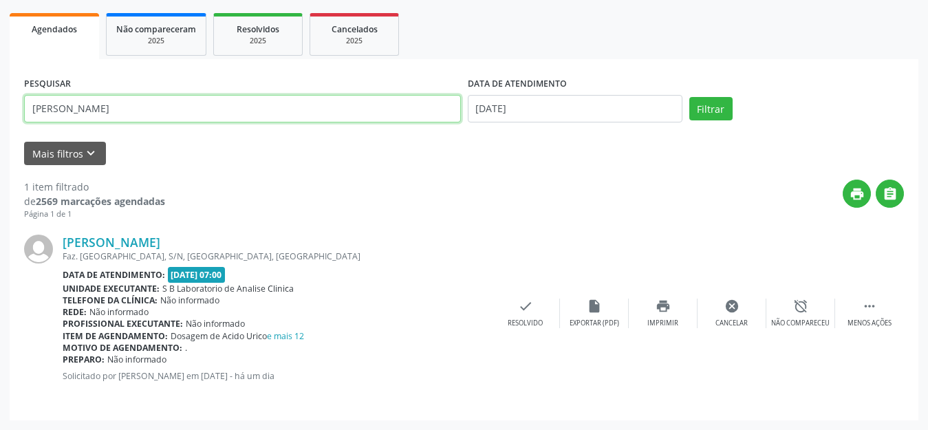
drag, startPoint x: 122, startPoint y: 103, endPoint x: 0, endPoint y: 113, distance: 122.9
click at [0, 113] on div "Acompanhamento Acompanhe a situação das marcações correntes e finalizadas Relat…" at bounding box center [464, 156] width 928 height 547
click at [690, 97] on button "Filtrar" at bounding box center [711, 108] width 43 height 23
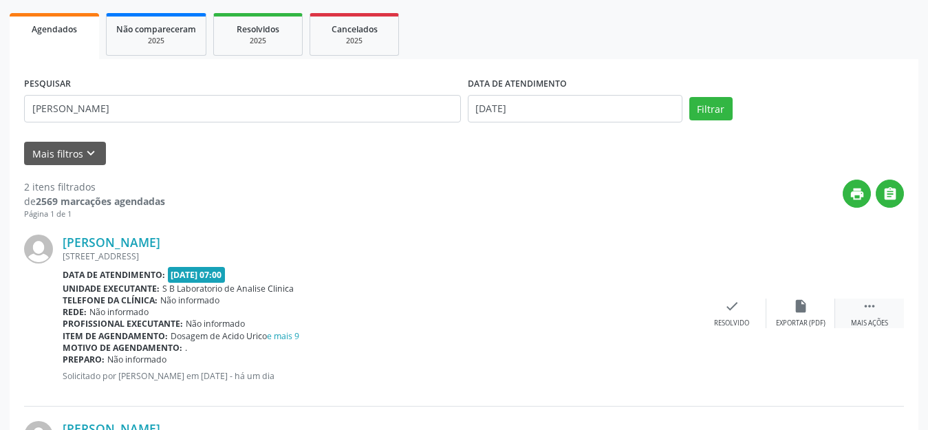
click at [872, 310] on icon "" at bounding box center [869, 306] width 15 height 15
click at [672, 308] on div "print Imprimir" at bounding box center [663, 314] width 69 height 30
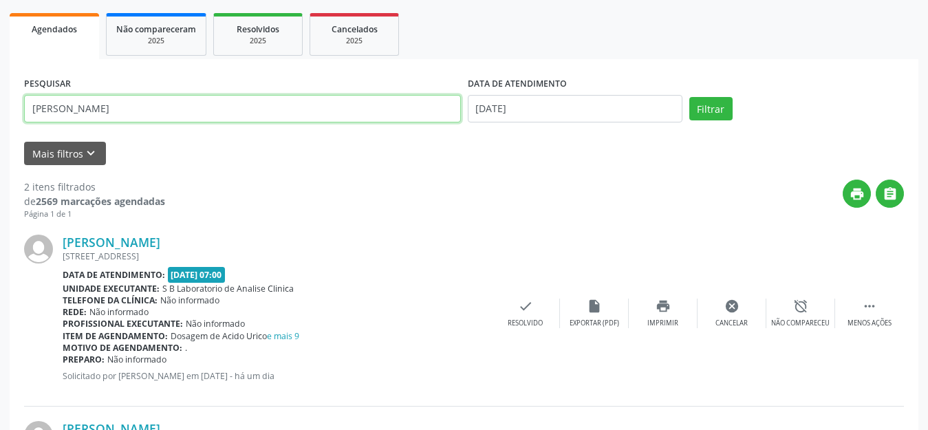
click at [116, 119] on input "[PERSON_NAME]" at bounding box center [242, 109] width 437 height 28
click at [690, 97] on button "Filtrar" at bounding box center [711, 108] width 43 height 23
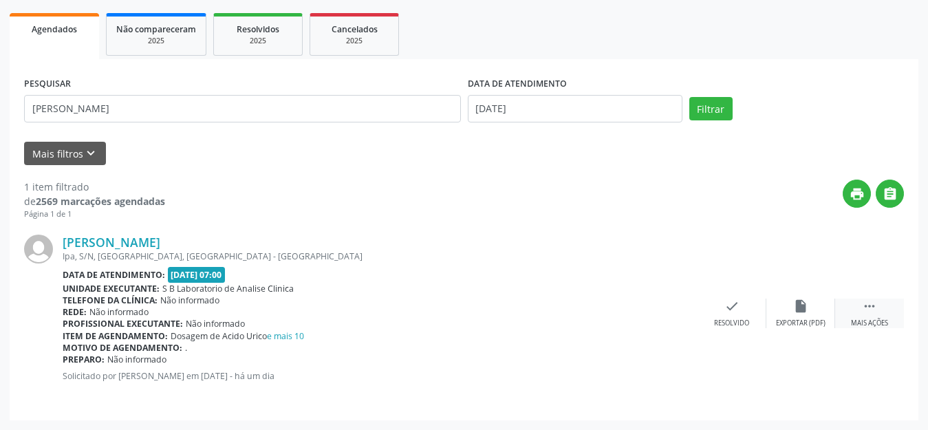
click at [870, 311] on icon "" at bounding box center [869, 306] width 15 height 15
click at [664, 309] on icon "print" at bounding box center [663, 306] width 15 height 15
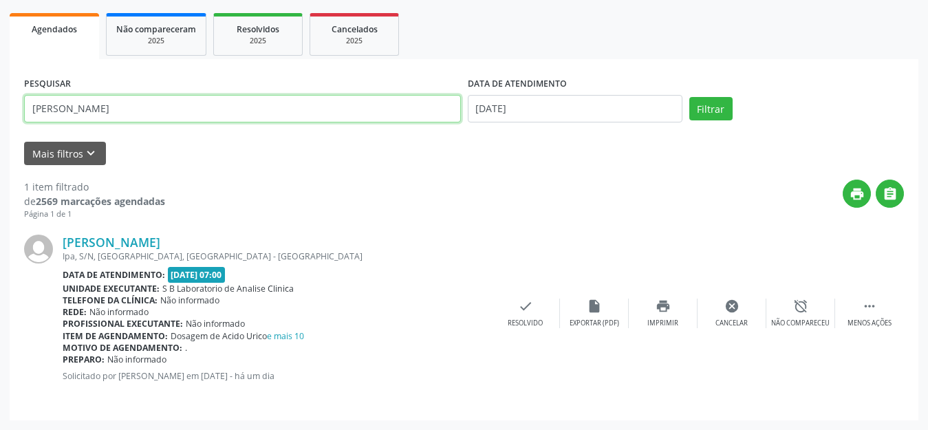
click at [105, 111] on input "[PERSON_NAME]" at bounding box center [242, 109] width 437 height 28
click at [690, 97] on button "Filtrar" at bounding box center [711, 108] width 43 height 23
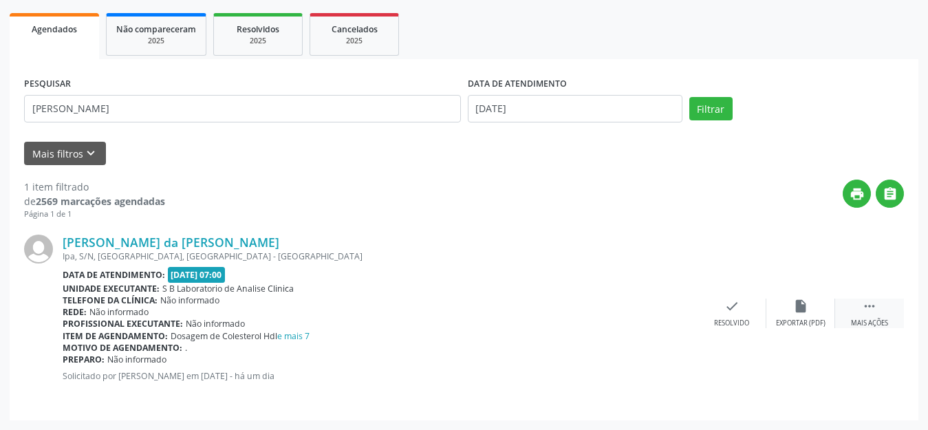
click at [871, 306] on icon "" at bounding box center [869, 306] width 15 height 15
click at [661, 310] on icon "print" at bounding box center [663, 306] width 15 height 15
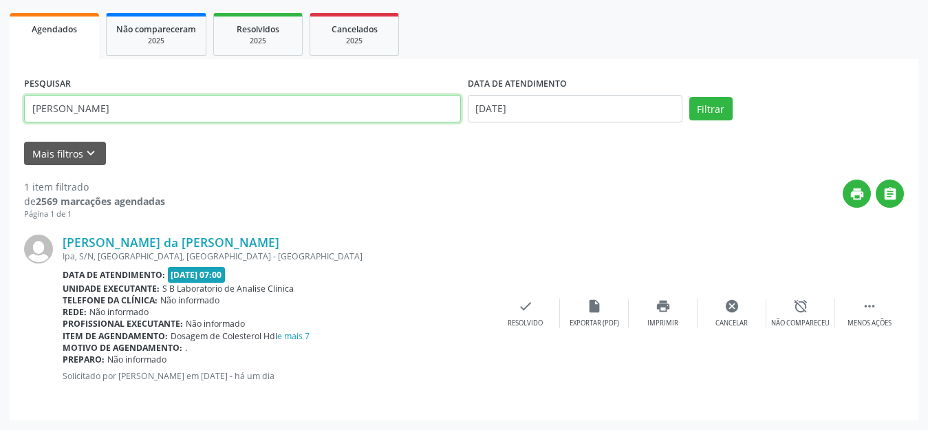
drag, startPoint x: 123, startPoint y: 109, endPoint x: 12, endPoint y: 119, distance: 111.3
click at [12, 119] on div "PESQUISAR [PERSON_NAME] DATA DE ATENDIMENTO [DATE] Filtrar UNIDADE DE REFERÊNCI…" at bounding box center [464, 239] width 909 height 361
click at [690, 97] on button "Filtrar" at bounding box center [711, 108] width 43 height 23
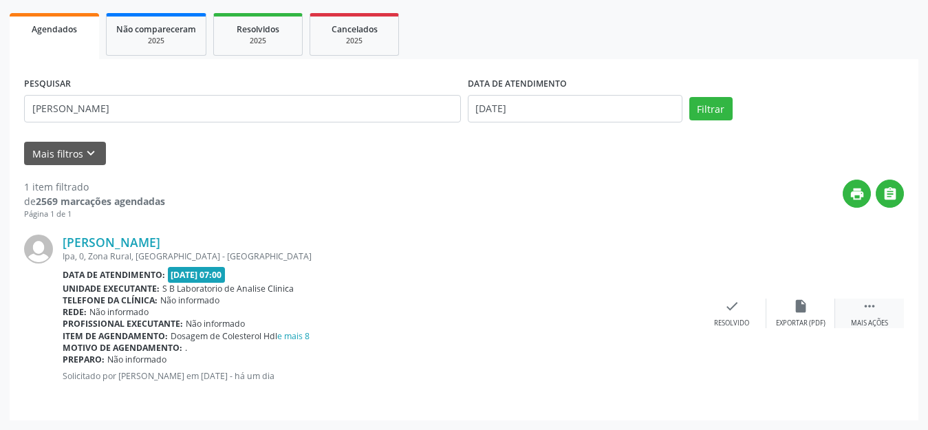
click at [871, 306] on icon "" at bounding box center [869, 306] width 15 height 15
click at [656, 301] on icon "print" at bounding box center [663, 306] width 15 height 15
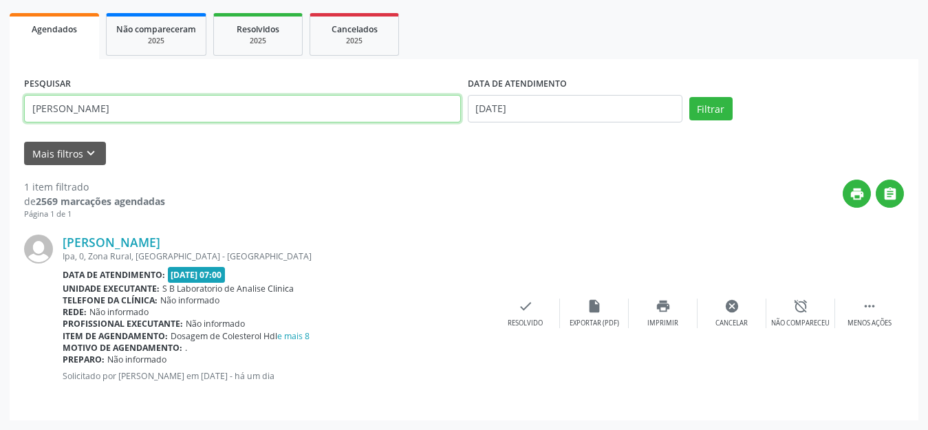
drag, startPoint x: 100, startPoint y: 113, endPoint x: 29, endPoint y: 112, distance: 71.6
click at [29, 112] on input "[PERSON_NAME]" at bounding box center [242, 109] width 437 height 28
click at [690, 97] on button "Filtrar" at bounding box center [711, 108] width 43 height 23
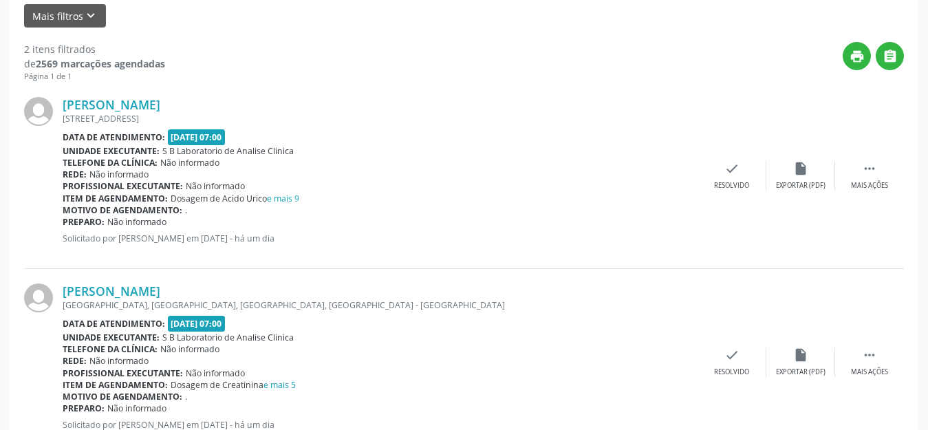
scroll to position [379, 0]
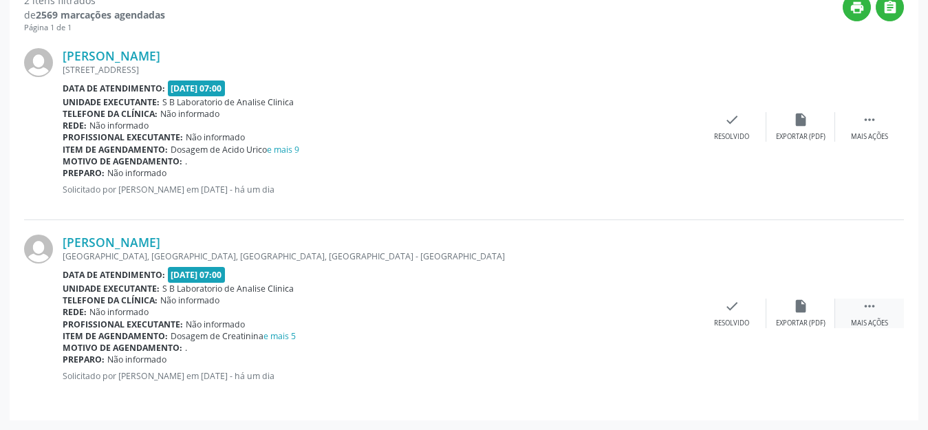
click at [873, 310] on icon "" at bounding box center [869, 306] width 15 height 15
click at [661, 306] on icon "print" at bounding box center [663, 306] width 15 height 15
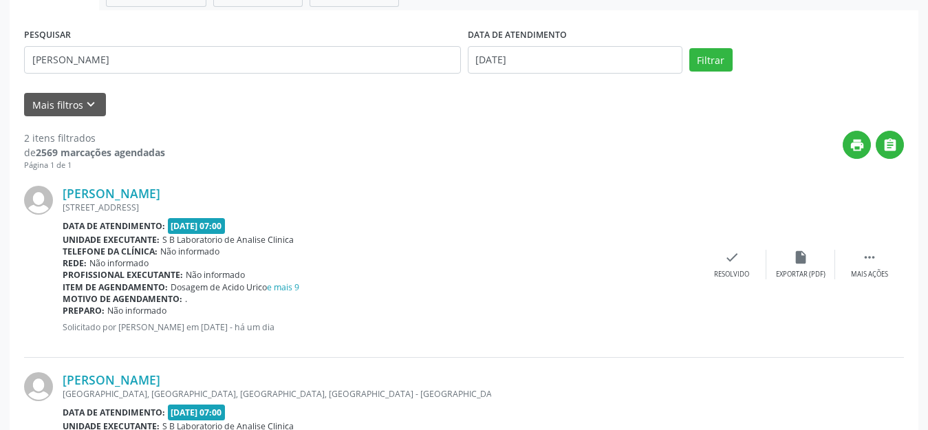
scroll to position [173, 0]
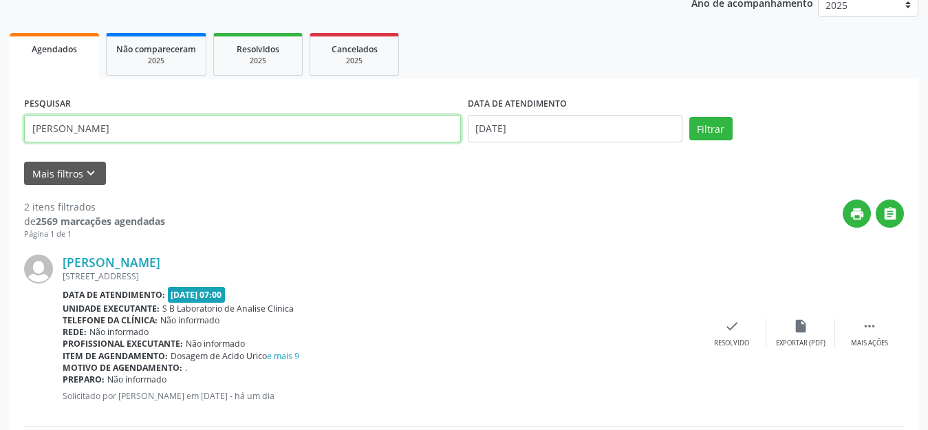
drag, startPoint x: 101, startPoint y: 137, endPoint x: 0, endPoint y: 125, distance: 101.9
click at [0, 125] on div "Acompanhamento Acompanhe a situação das marcações correntes e finalizadas Relat…" at bounding box center [464, 270] width 928 height 734
click at [690, 117] on button "Filtrar" at bounding box center [711, 128] width 43 height 23
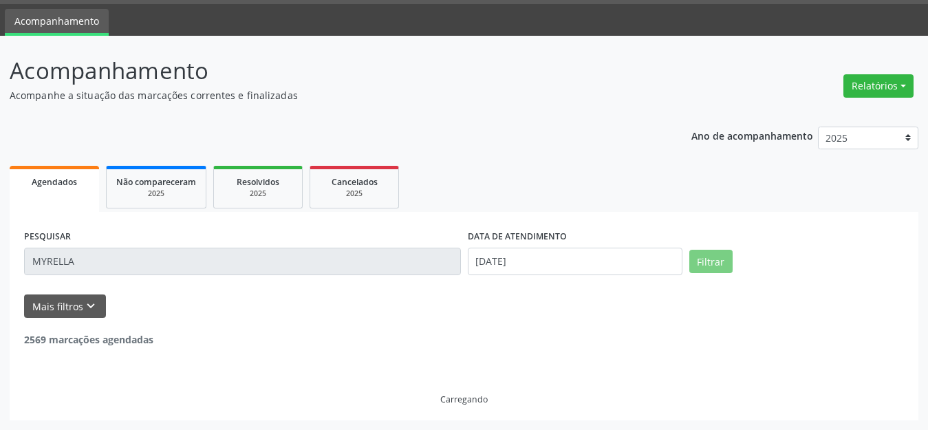
scroll to position [0, 0]
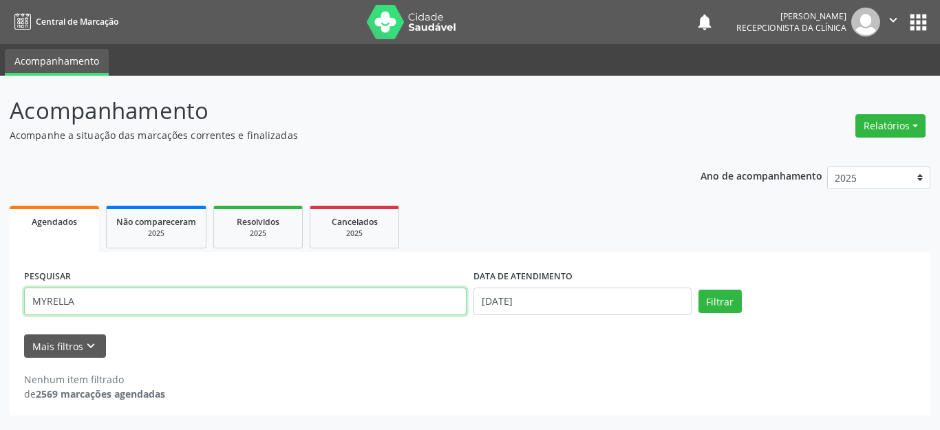
click at [47, 301] on input "MYRELLA" at bounding box center [245, 302] width 442 height 28
click at [698, 290] on button "Filtrar" at bounding box center [719, 301] width 43 height 23
click at [65, 299] on input "MIRELLA" at bounding box center [245, 302] width 442 height 28
type input "MIRELA"
click at [698, 290] on button "Filtrar" at bounding box center [719, 301] width 43 height 23
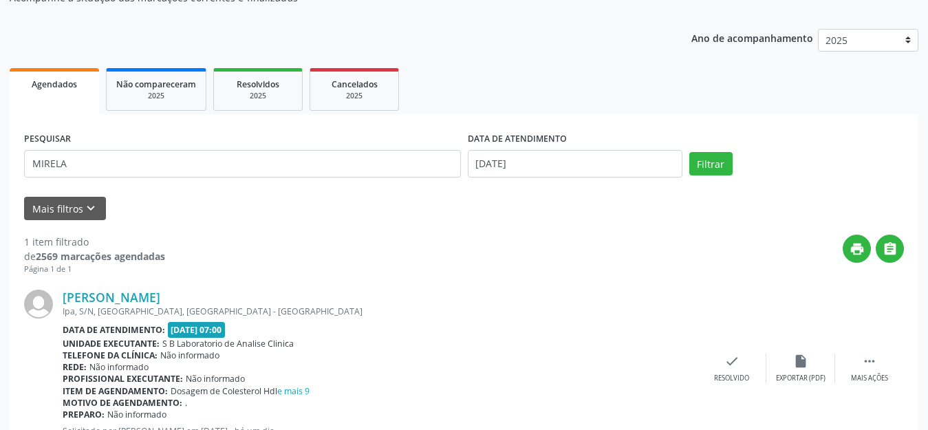
scroll to position [193, 0]
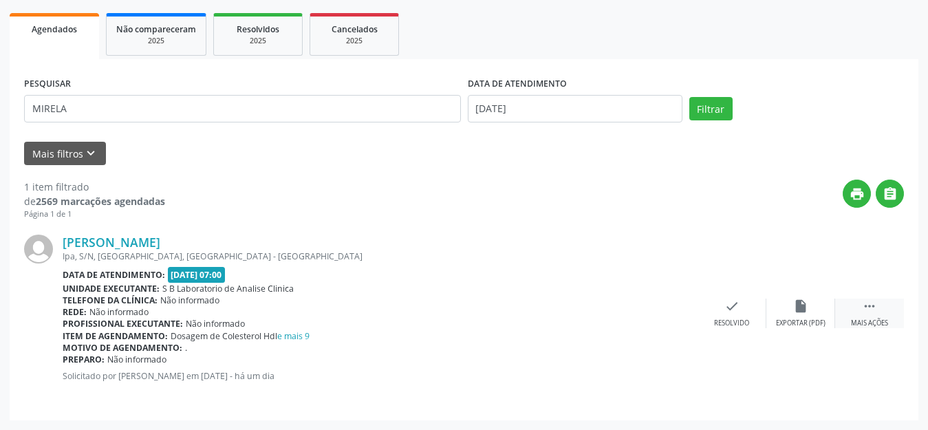
click at [871, 310] on icon "" at bounding box center [869, 306] width 15 height 15
click at [666, 312] on icon "print" at bounding box center [663, 306] width 15 height 15
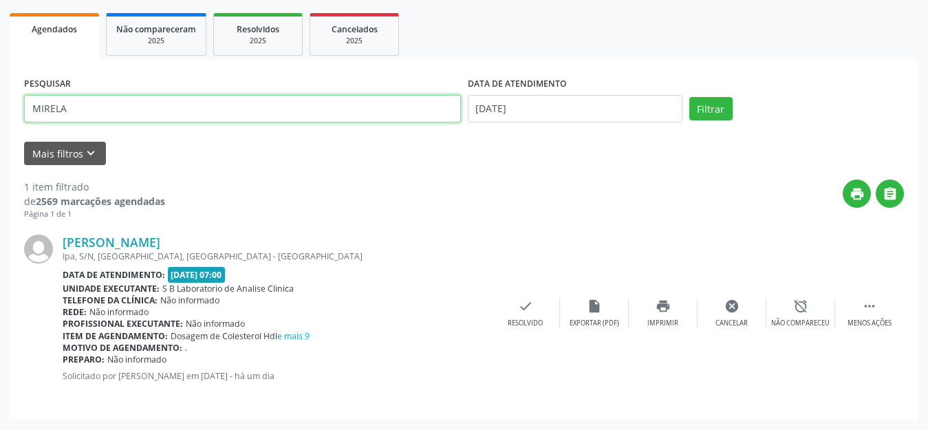
click at [0, 131] on div "Acompanhamento Acompanhe a situação das marcações correntes e finalizadas Relat…" at bounding box center [464, 156] width 928 height 547
type input "L"
click at [690, 97] on button "Filtrar" at bounding box center [711, 108] width 43 height 23
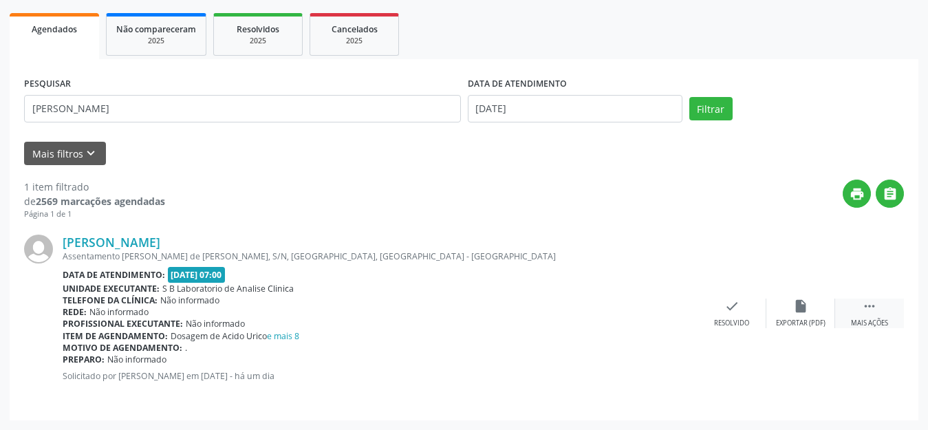
click at [880, 309] on div " Mais ações" at bounding box center [869, 314] width 69 height 30
click at [661, 307] on icon "print" at bounding box center [663, 306] width 15 height 15
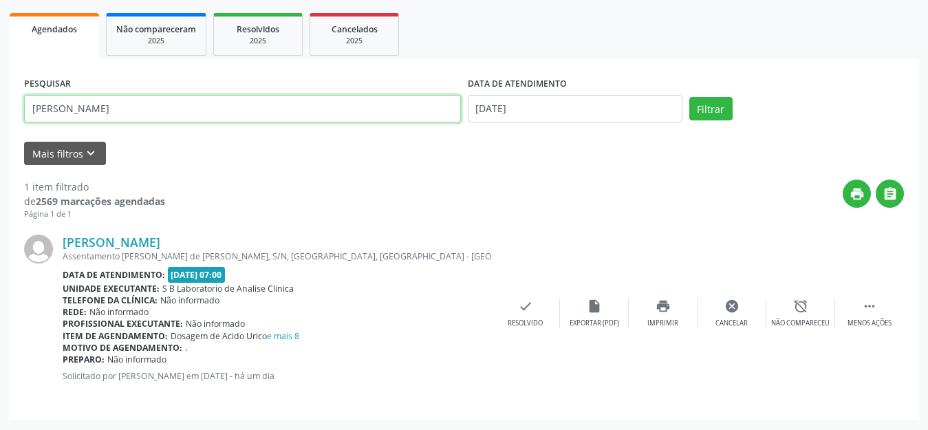
drag, startPoint x: 8, startPoint y: 108, endPoint x: 0, endPoint y: 108, distance: 7.6
click at [0, 108] on div "Acompanhamento Acompanhe a situação das marcações correntes e finalizadas Relat…" at bounding box center [464, 156] width 928 height 547
click at [690, 97] on button "Filtrar" at bounding box center [711, 108] width 43 height 23
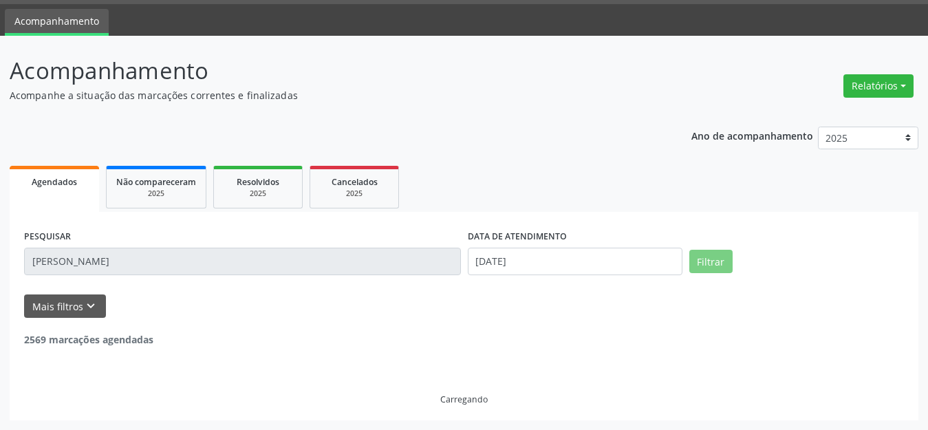
scroll to position [0, 0]
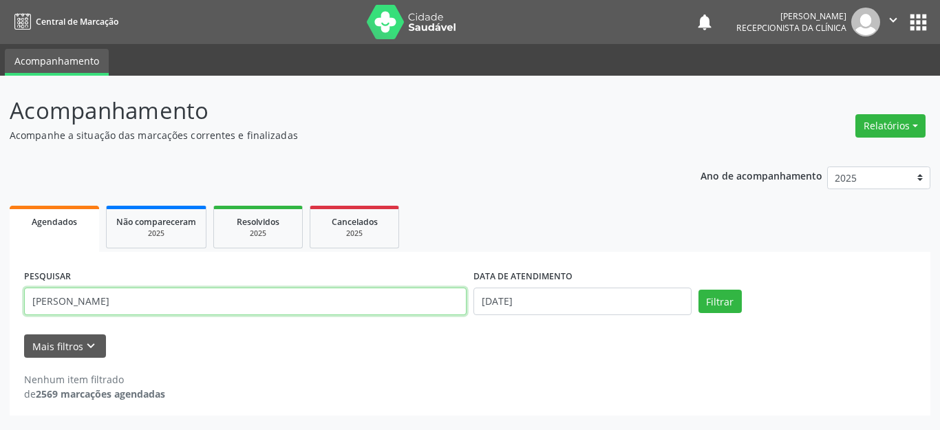
click at [61, 301] on input "[PERSON_NAME]" at bounding box center [245, 302] width 442 height 28
type input "[PERSON_NAME]"
click at [698, 290] on button "Filtrar" at bounding box center [719, 301] width 43 height 23
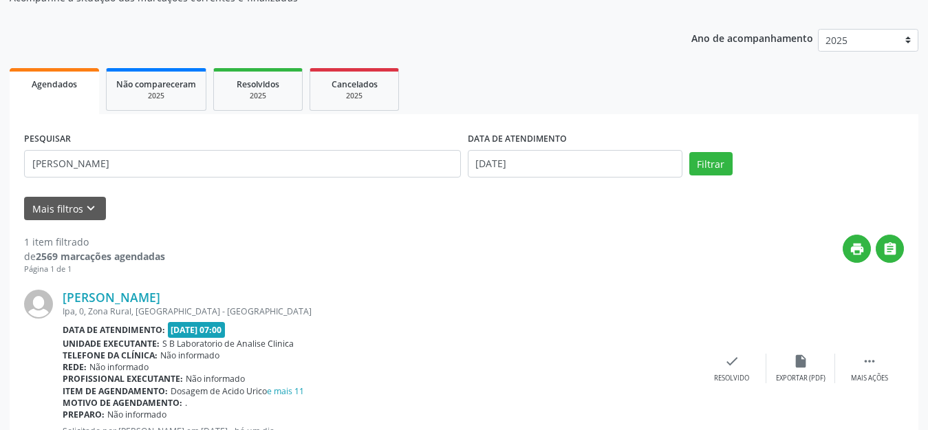
scroll to position [193, 0]
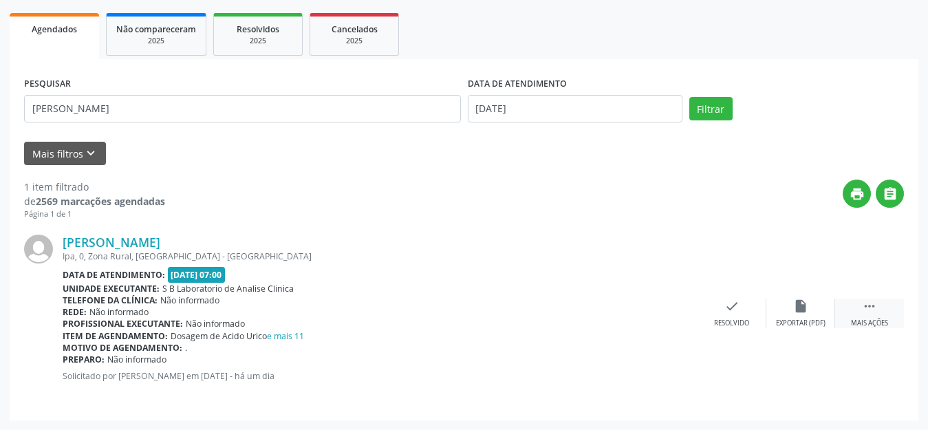
click at [864, 310] on icon "" at bounding box center [869, 306] width 15 height 15
click at [658, 310] on icon "print" at bounding box center [663, 306] width 15 height 15
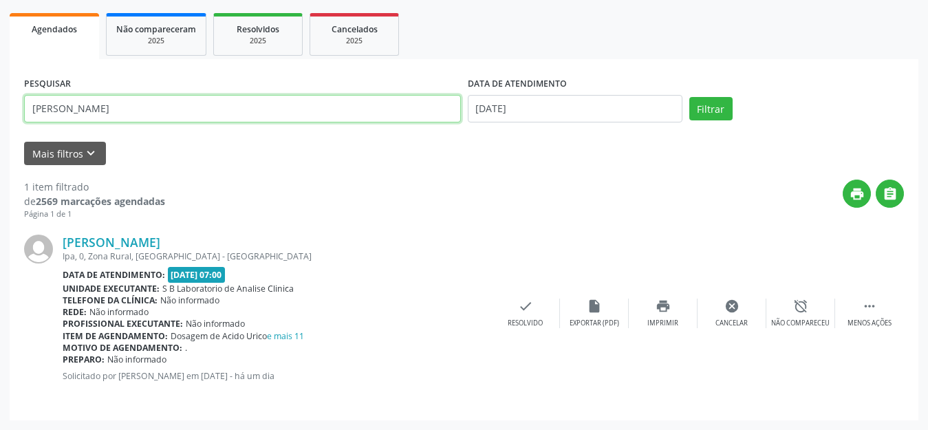
drag, startPoint x: 132, startPoint y: 100, endPoint x: 0, endPoint y: 106, distance: 132.2
click at [0, 106] on div "Acompanhamento Acompanhe a situação das marcações correntes e finalizadas Relat…" at bounding box center [464, 156] width 928 height 547
click at [690, 97] on button "Filtrar" at bounding box center [711, 108] width 43 height 23
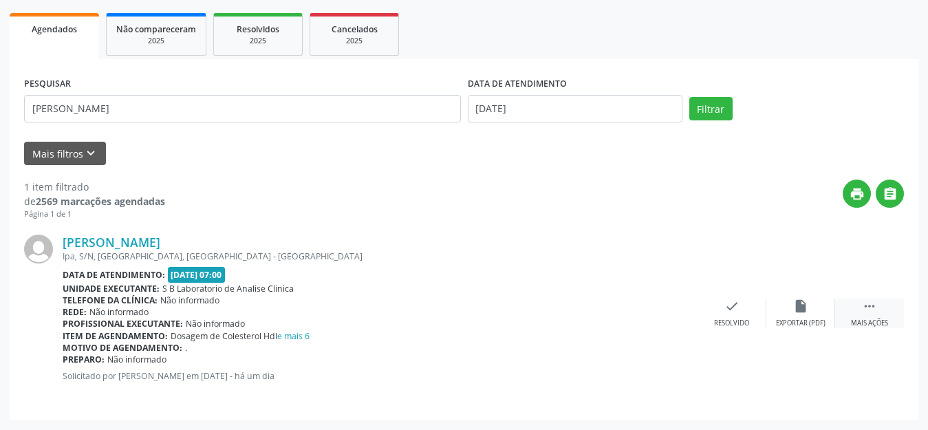
click at [878, 309] on div " Mais ações" at bounding box center [869, 314] width 69 height 30
click at [662, 309] on icon "print" at bounding box center [663, 306] width 15 height 15
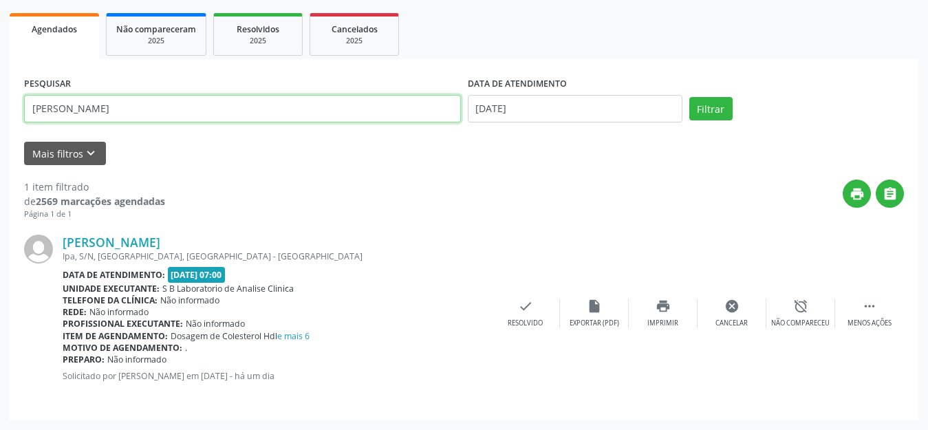
drag, startPoint x: 68, startPoint y: 109, endPoint x: 0, endPoint y: 110, distance: 68.1
click at [0, 110] on div "Acompanhamento Acompanhe a situação das marcações correntes e finalizadas Relat…" at bounding box center [464, 156] width 928 height 547
click at [690, 97] on button "Filtrar" at bounding box center [711, 108] width 43 height 23
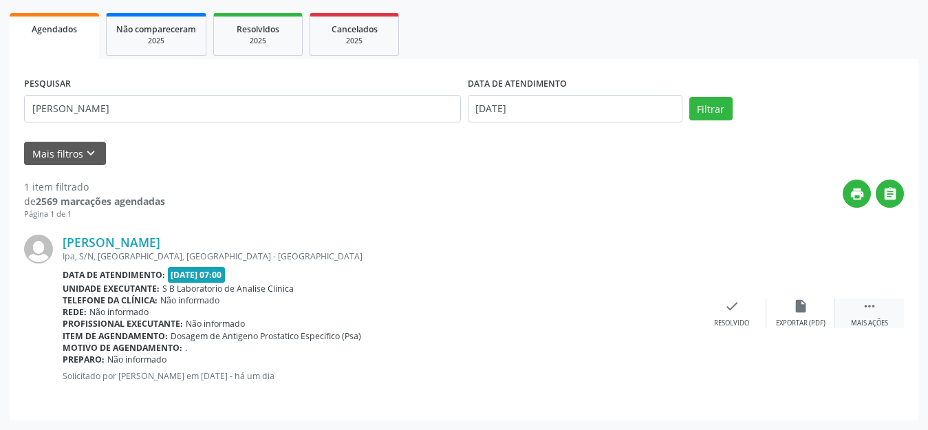
click at [871, 310] on icon "" at bounding box center [869, 306] width 15 height 15
click at [665, 308] on icon "print" at bounding box center [663, 306] width 15 height 15
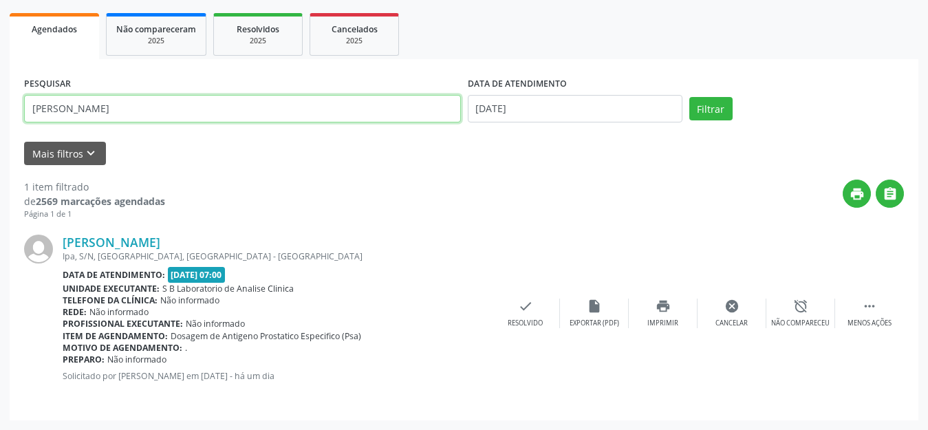
drag, startPoint x: 123, startPoint y: 111, endPoint x: 0, endPoint y: 93, distance: 124.5
click at [0, 93] on div "Acompanhamento Acompanhe a situação das marcações correntes e finalizadas Relat…" at bounding box center [464, 156] width 928 height 547
type input "DEOCLECIANO"
click at [690, 97] on button "Filtrar" at bounding box center [711, 108] width 43 height 23
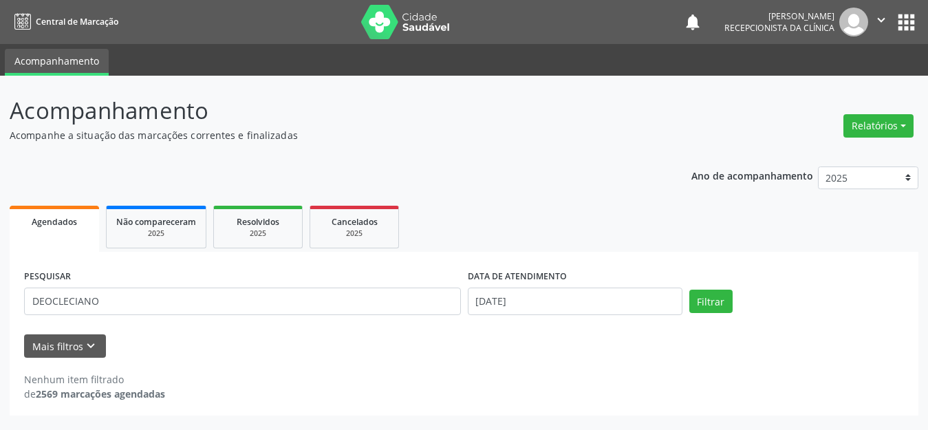
scroll to position [0, 0]
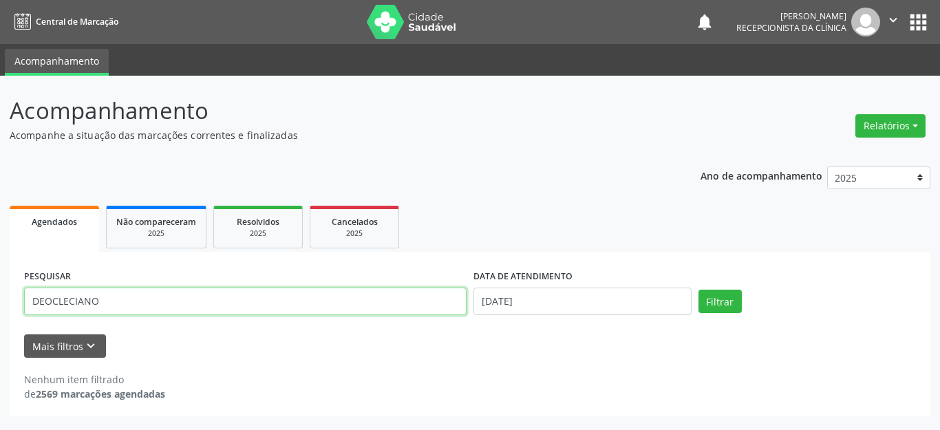
click at [121, 305] on input "DEOCLECIANO" at bounding box center [245, 302] width 442 height 28
click at [698, 290] on button "Filtrar" at bounding box center [719, 301] width 43 height 23
click at [112, 298] on input "DEOCLECIANO" at bounding box center [245, 302] width 442 height 28
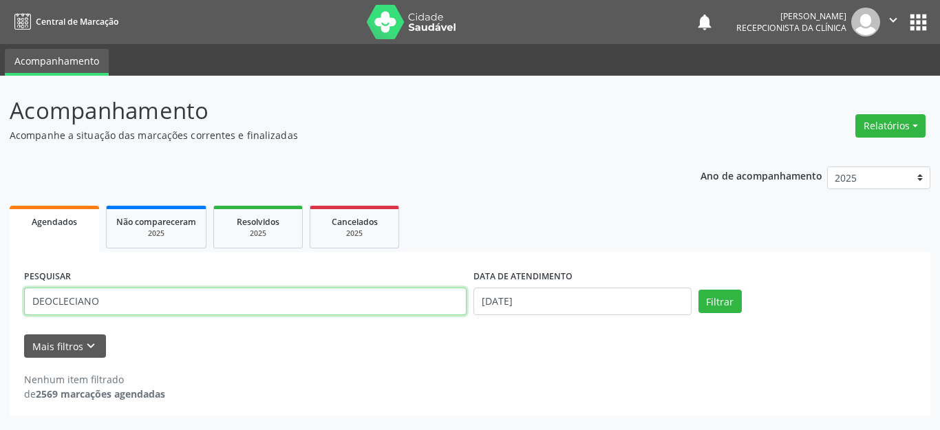
click at [112, 298] on input "DEOCLECIANO" at bounding box center [245, 302] width 442 height 28
type input "LEURENTINO"
click at [698, 290] on button "Filtrar" at bounding box center [719, 301] width 43 height 23
drag, startPoint x: 61, startPoint y: 312, endPoint x: 0, endPoint y: 318, distance: 61.5
click at [0, 318] on div "Acompanhamento Acompanhe a situação das marcações correntes e finalizadas Relat…" at bounding box center [470, 253] width 940 height 354
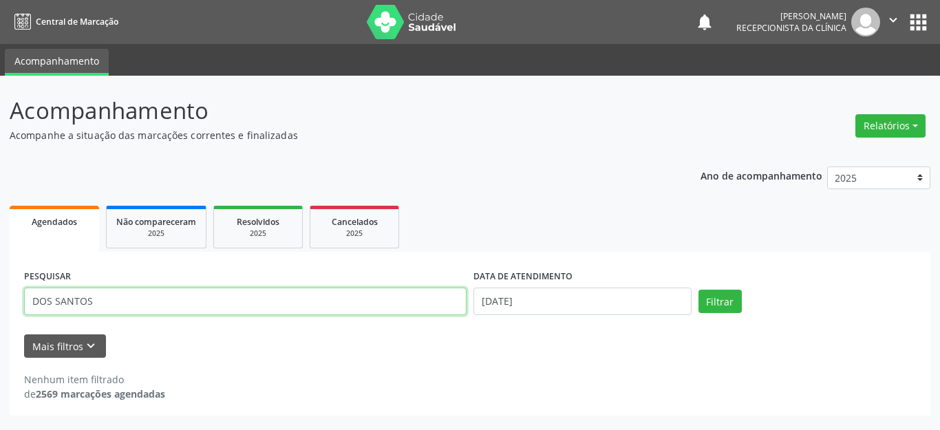
click at [698, 290] on button "Filtrar" at bounding box center [719, 301] width 43 height 23
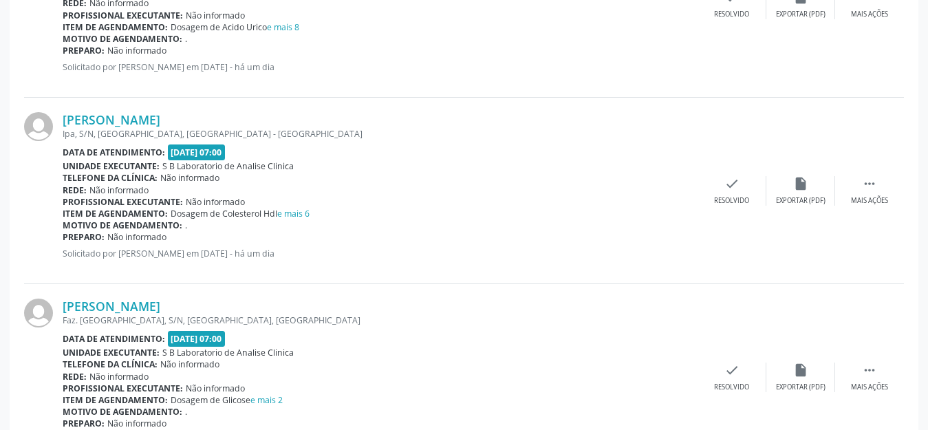
scroll to position [752, 0]
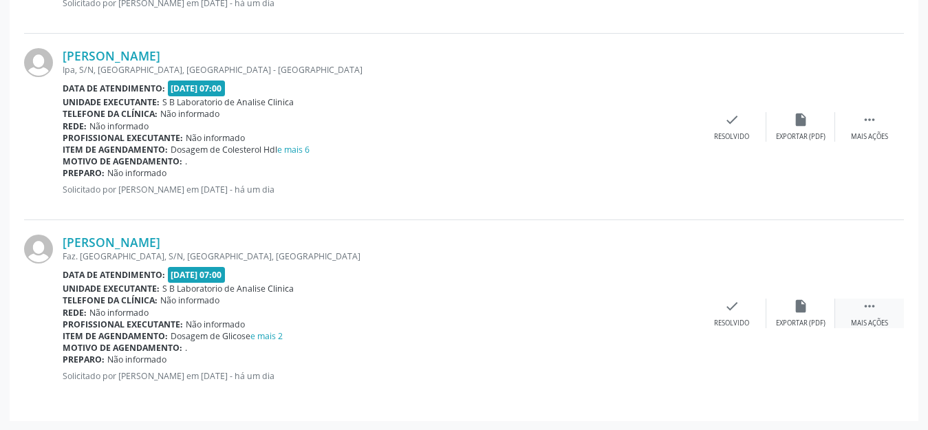
click at [858, 310] on div " Mais ações" at bounding box center [869, 314] width 69 height 30
click at [657, 303] on icon "print" at bounding box center [663, 306] width 15 height 15
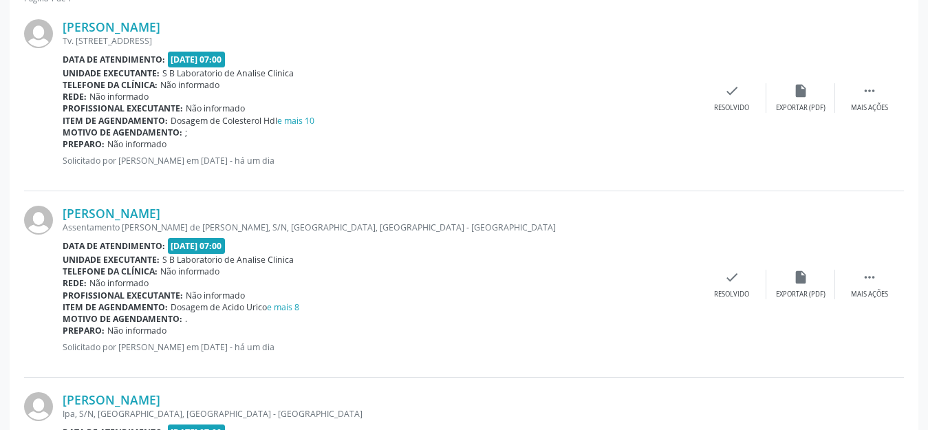
scroll to position [133, 0]
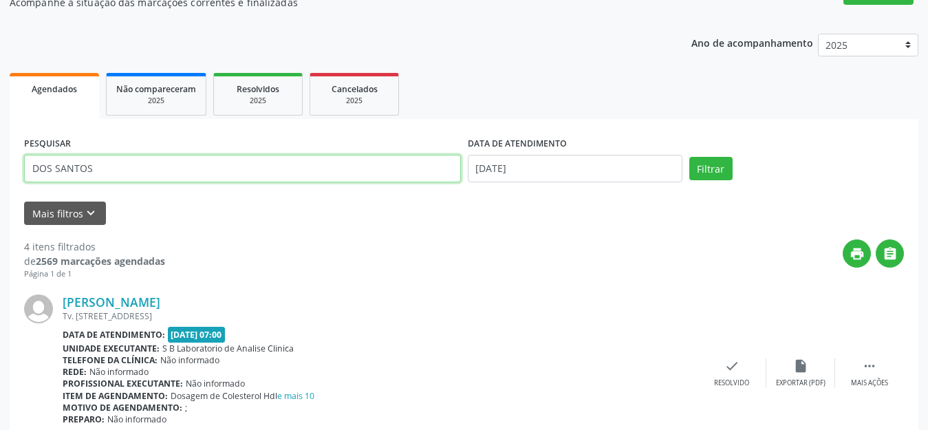
drag, startPoint x: 76, startPoint y: 168, endPoint x: 0, endPoint y: 167, distance: 76.4
type input "[PERSON_NAME]"
click at [690, 157] on button "Filtrar" at bounding box center [711, 168] width 43 height 23
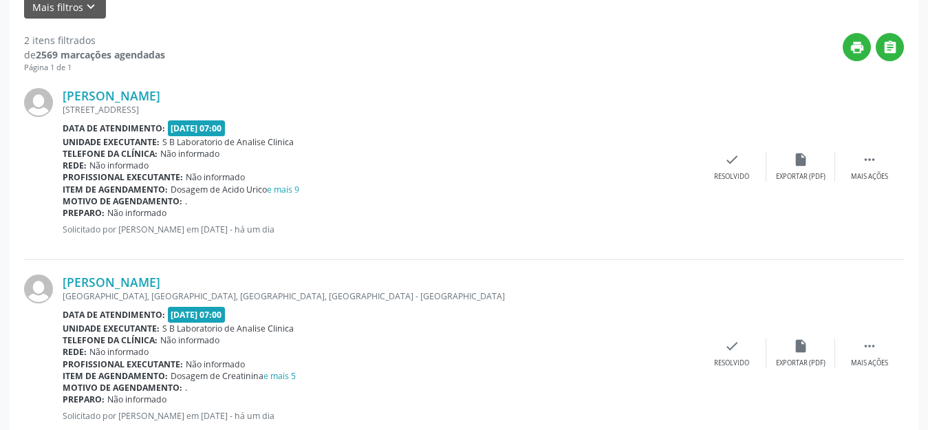
scroll to position [379, 0]
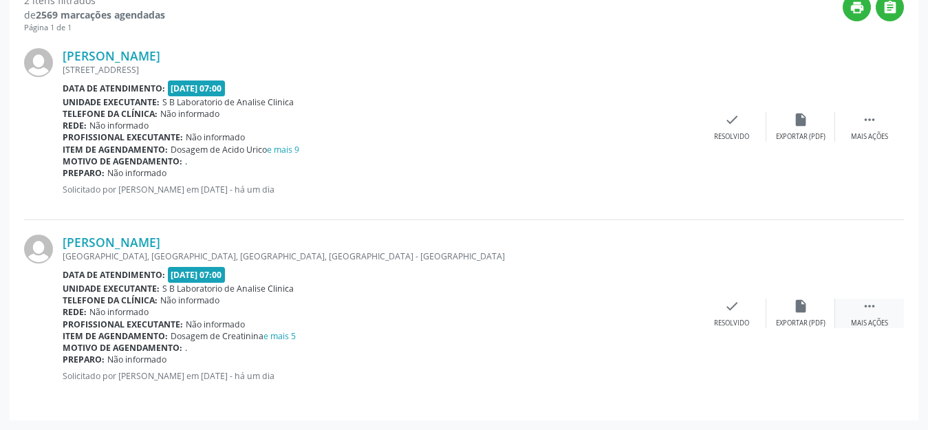
click at [872, 312] on icon "" at bounding box center [869, 306] width 15 height 15
click at [672, 304] on div "print Imprimir" at bounding box center [663, 314] width 69 height 30
